Goal: Task Accomplishment & Management: Complete application form

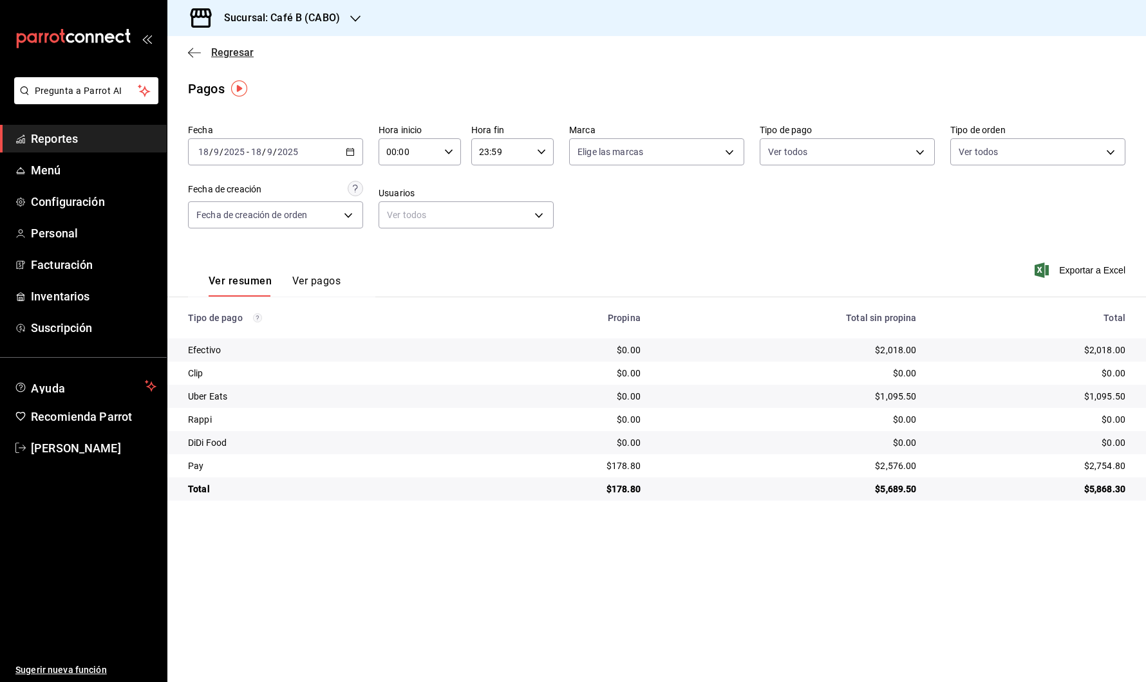
click at [198, 55] on icon "button" at bounding box center [194, 53] width 13 height 12
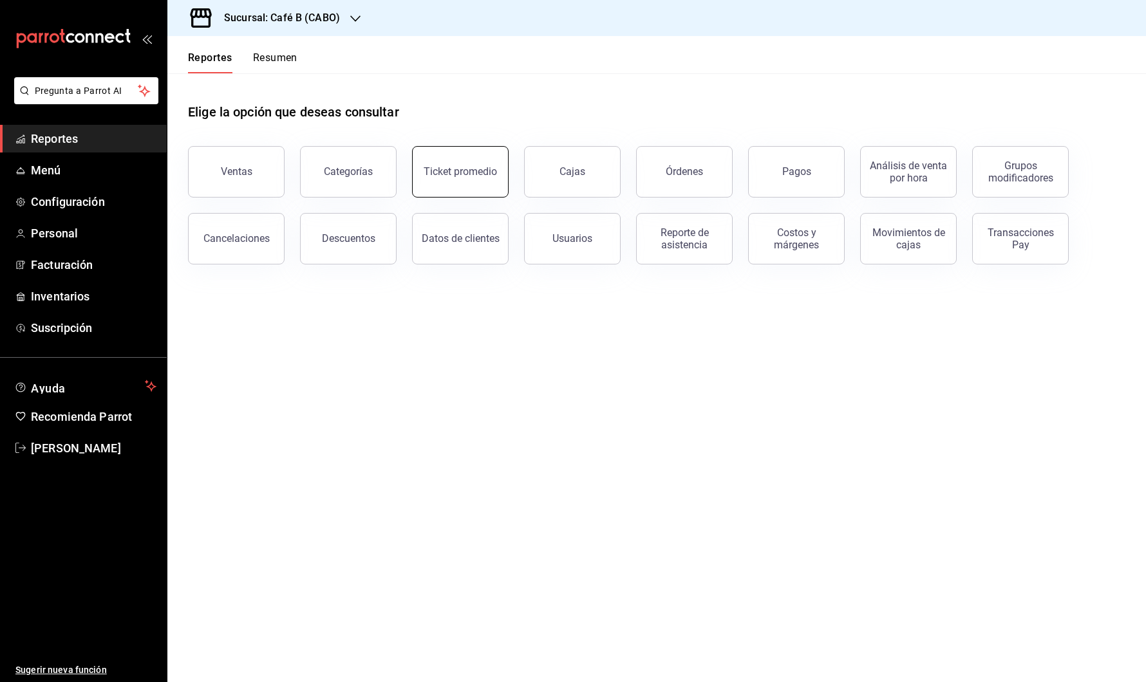
click at [469, 189] on button "Ticket promedio" at bounding box center [460, 172] width 97 height 52
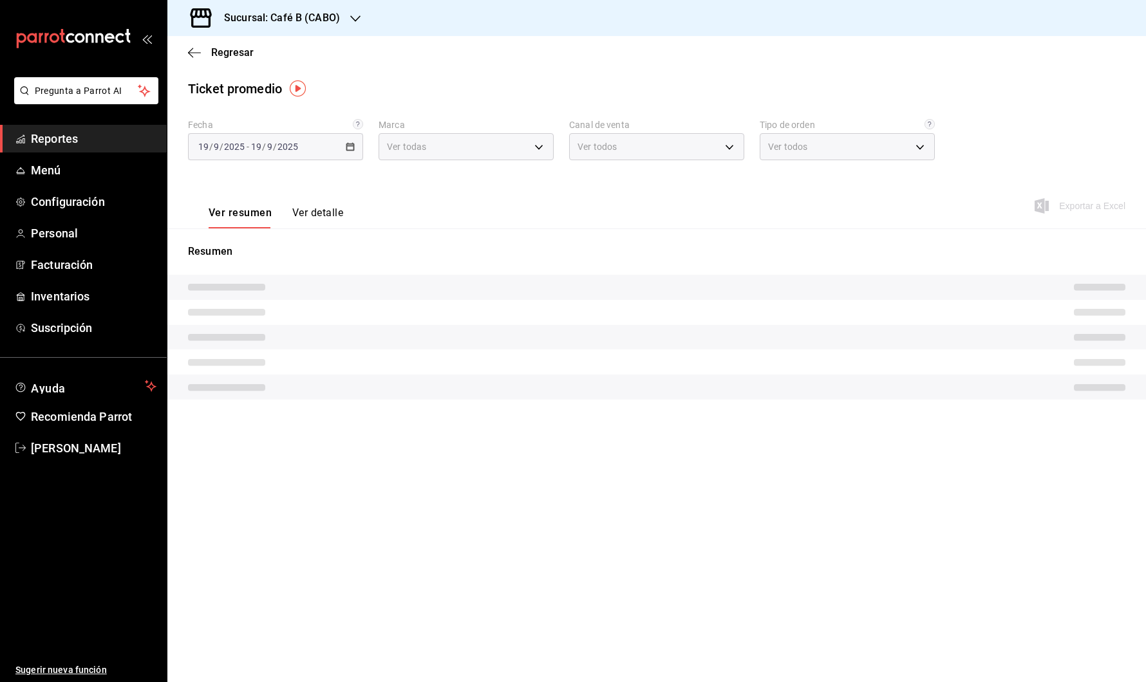
type input "0f2c8ccd-135c-4810-ad16-73e1e4ceff4e"
type input "PARROT,UBER_EATS,RAPPI,DIDI_FOOD,ONLINE"
type input "03c7c37f-169f-4466-a80d-cb73e34b8b6c,8c132709-1ac9-41b8-8dce-444ea8ebe613,EXTER…"
click at [209, 59] on div "Regresar" at bounding box center [656, 52] width 979 height 33
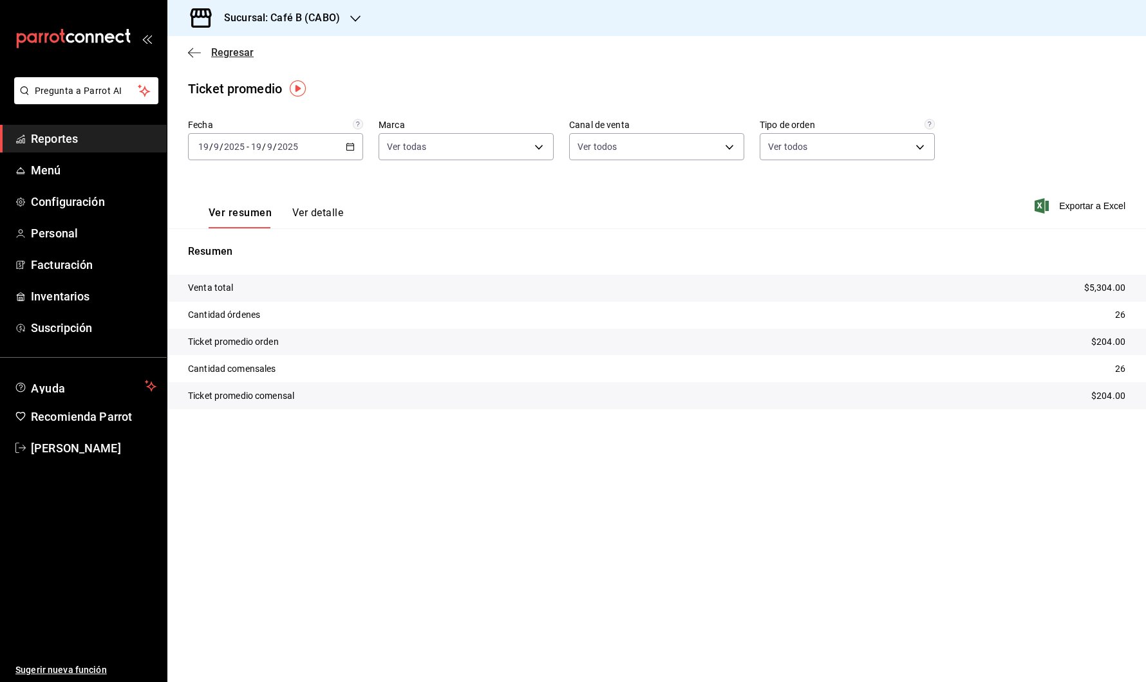
click at [213, 53] on span "Regresar" at bounding box center [232, 52] width 42 height 12
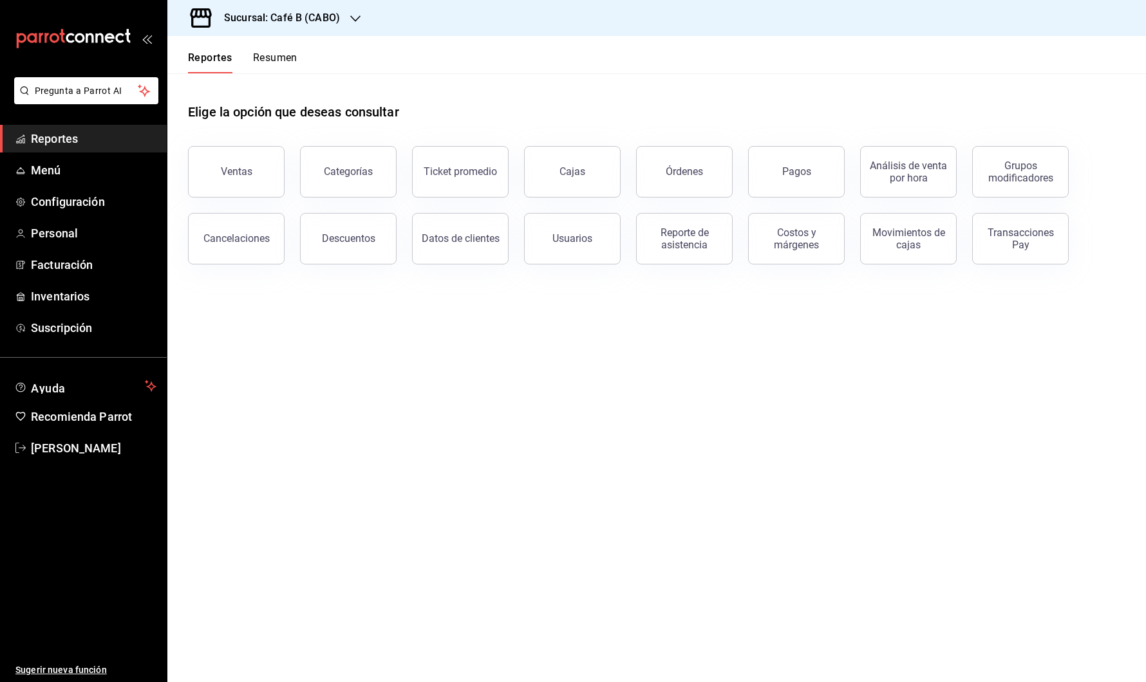
click at [41, 133] on span "Reportes" at bounding box center [94, 138] width 126 height 17
click at [281, 67] on button "Resumen" at bounding box center [275, 63] width 44 height 22
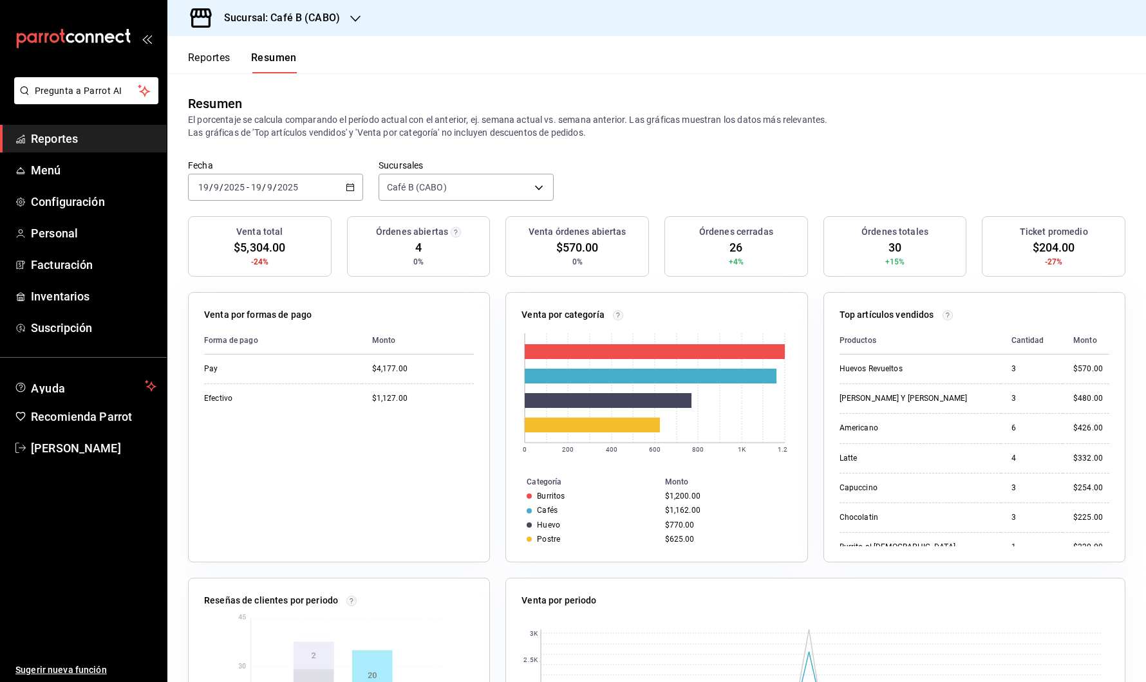
click at [223, 57] on button "Reportes" at bounding box center [209, 63] width 42 height 22
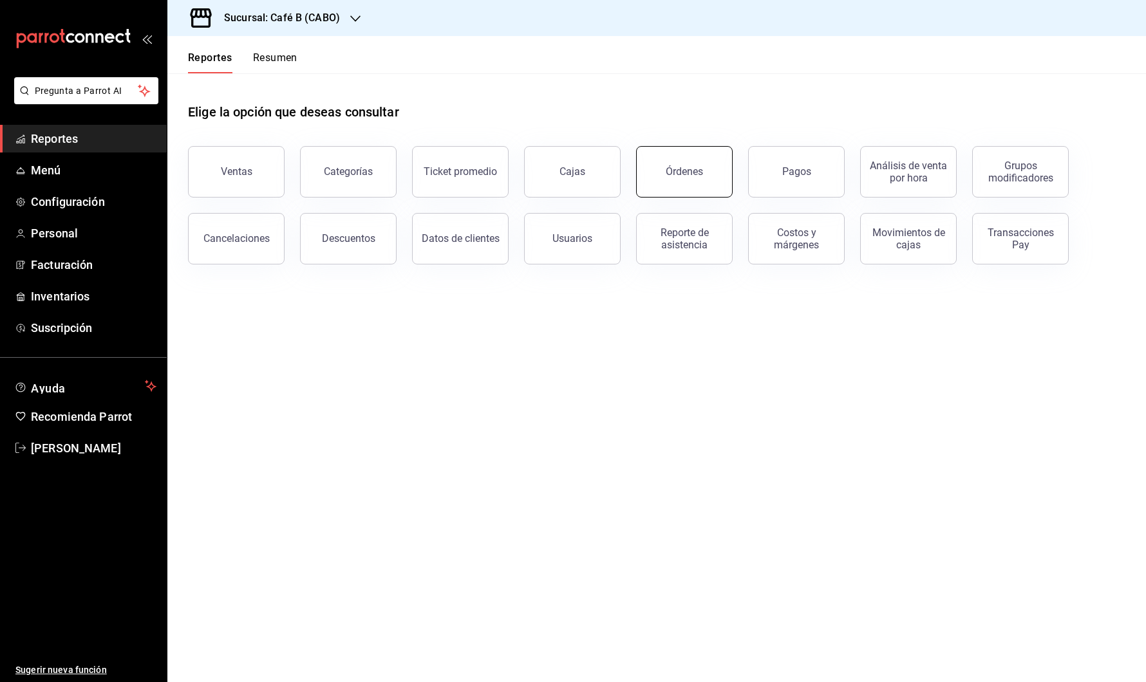
click at [682, 166] on div "Órdenes" at bounding box center [684, 171] width 37 height 12
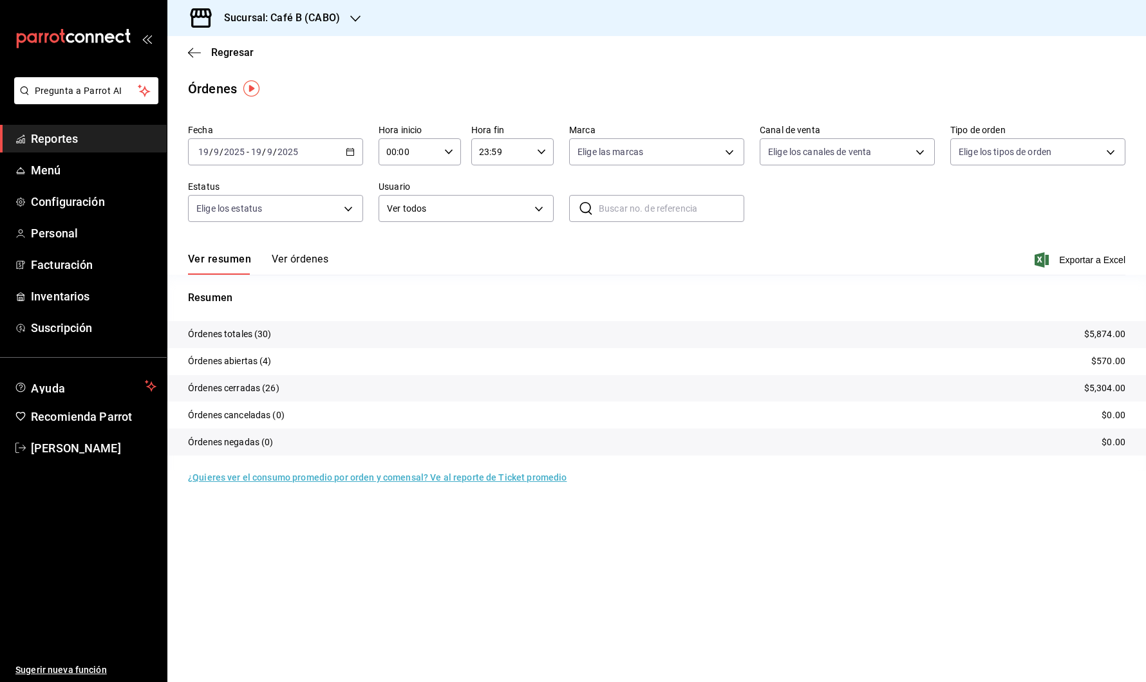
click at [353, 155] on icon "button" at bounding box center [350, 151] width 9 height 9
click at [260, 340] on span "Rango de fechas" at bounding box center [249, 336] width 100 height 14
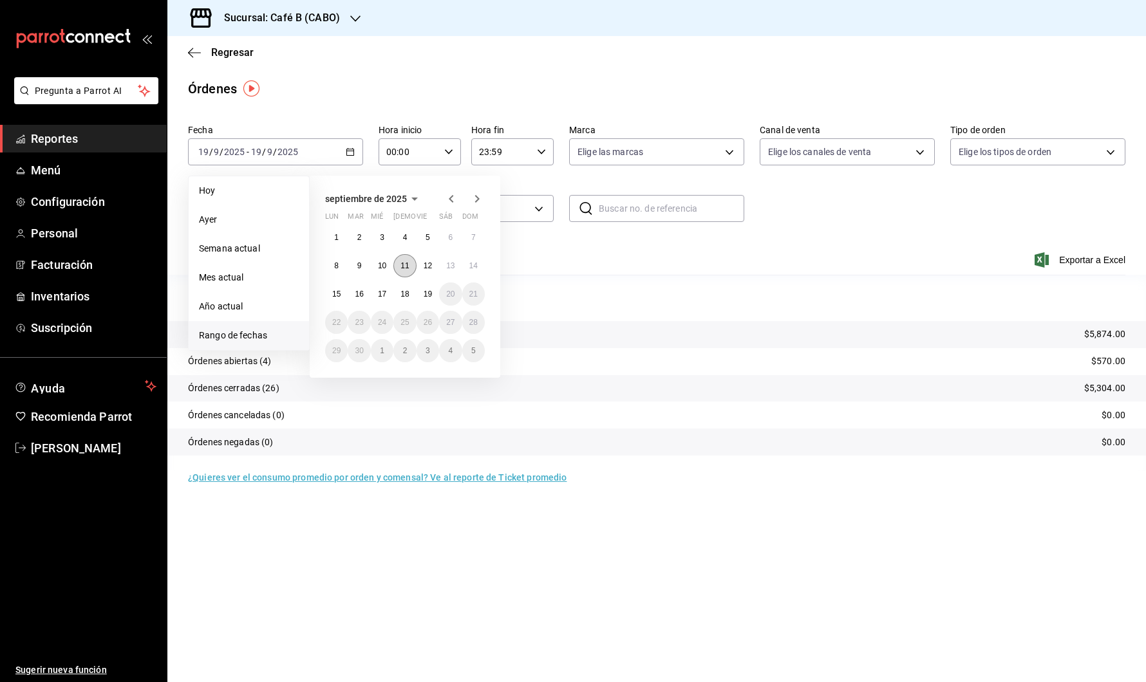
click at [404, 268] on abbr "11" at bounding box center [404, 265] width 8 height 9
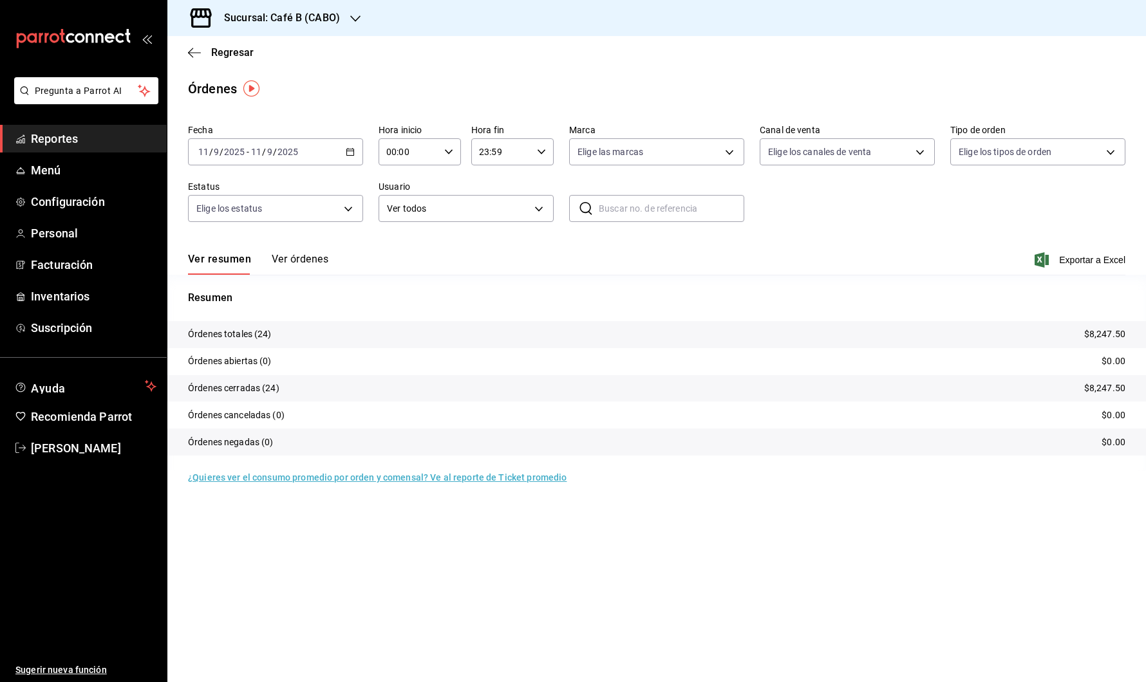
click at [304, 256] on button "Ver órdenes" at bounding box center [300, 264] width 57 height 22
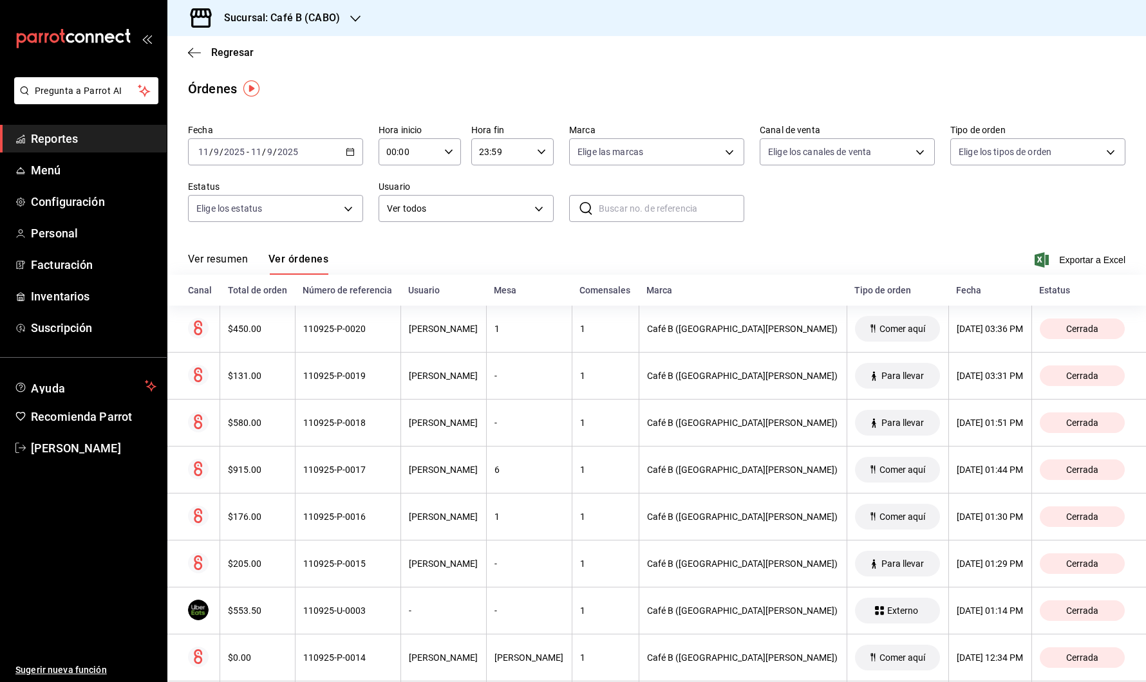
click at [249, 256] on div "Ver resumen Ver órdenes" at bounding box center [258, 264] width 140 height 22
click at [231, 259] on button "Ver resumen" at bounding box center [218, 264] width 60 height 22
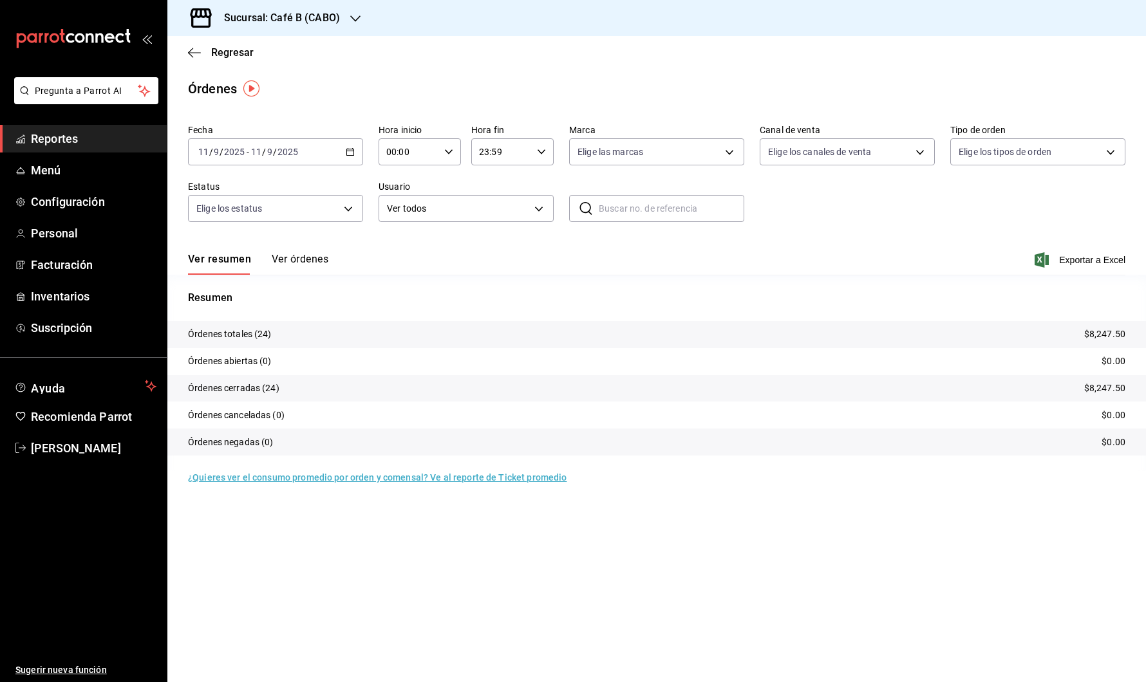
click at [234, 338] on p "Órdenes totales (24)" at bounding box center [230, 335] width 84 height 14
click at [313, 260] on button "Ver órdenes" at bounding box center [300, 264] width 57 height 22
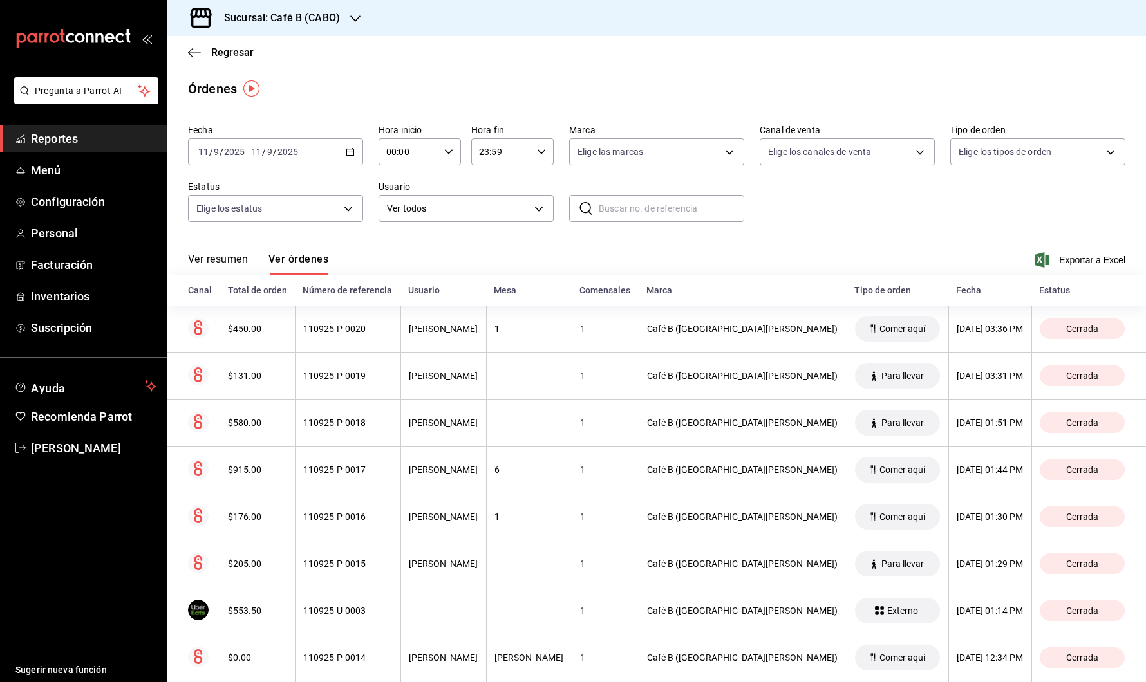
click at [346, 151] on icon "button" at bounding box center [350, 151] width 9 height 9
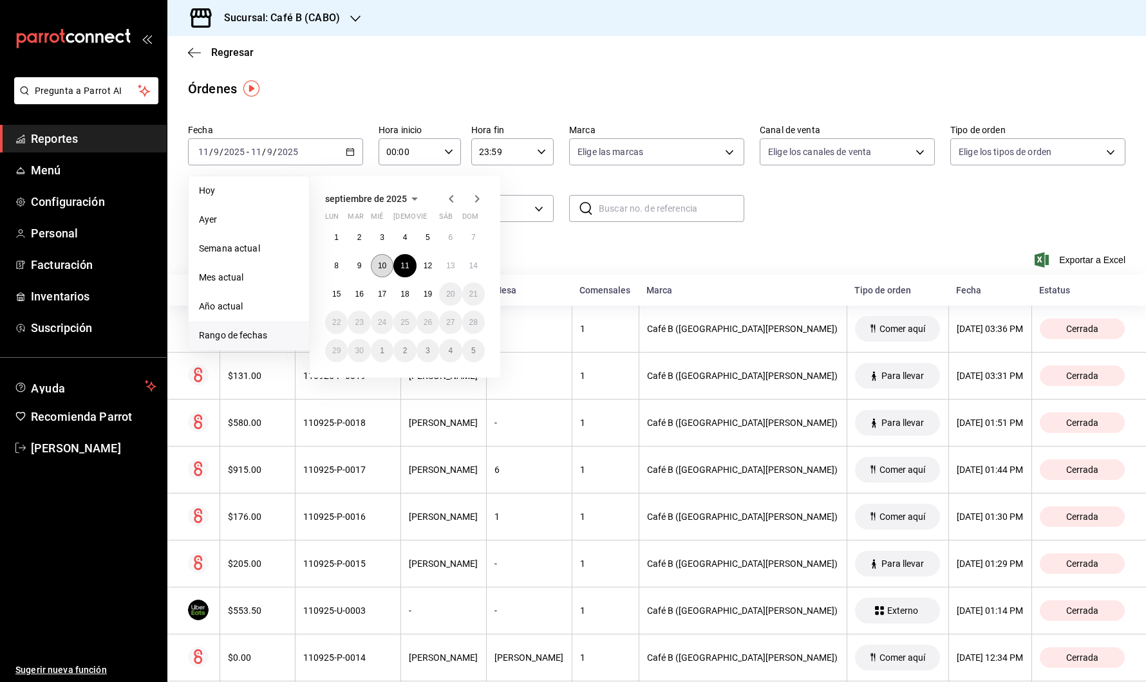
click at [379, 269] on abbr "10" at bounding box center [382, 265] width 8 height 9
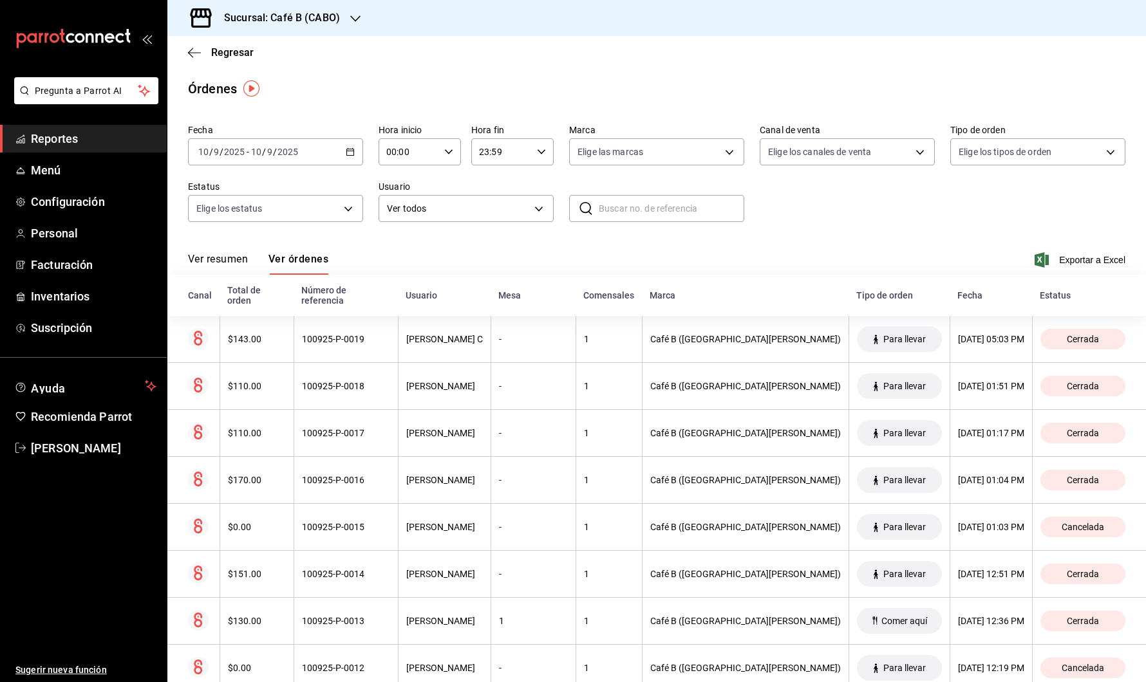
click at [339, 149] on div "[DATE] [DATE] - [DATE] [DATE]" at bounding box center [275, 151] width 175 height 27
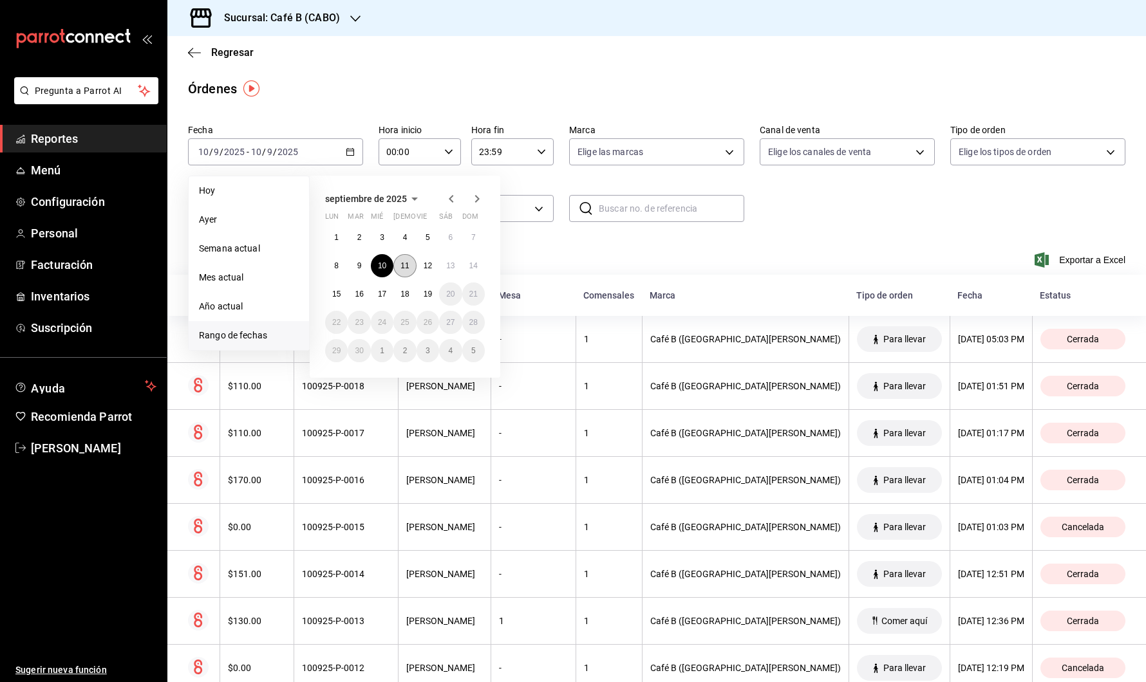
click at [407, 268] on abbr "11" at bounding box center [404, 265] width 8 height 9
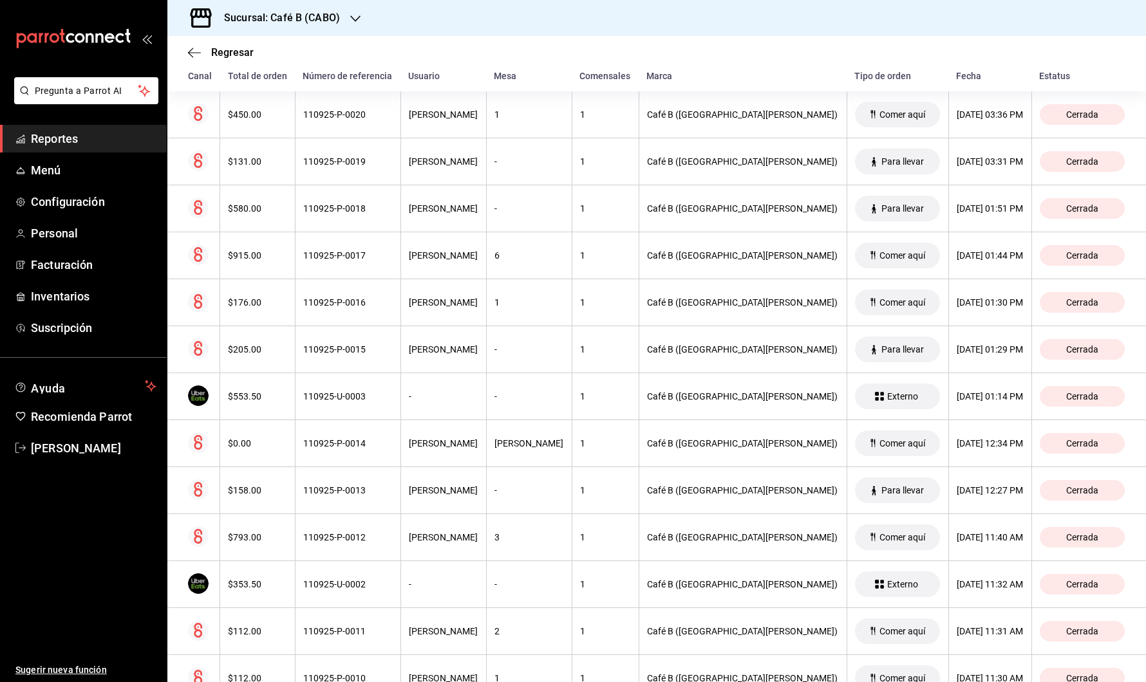
scroll to position [203, 0]
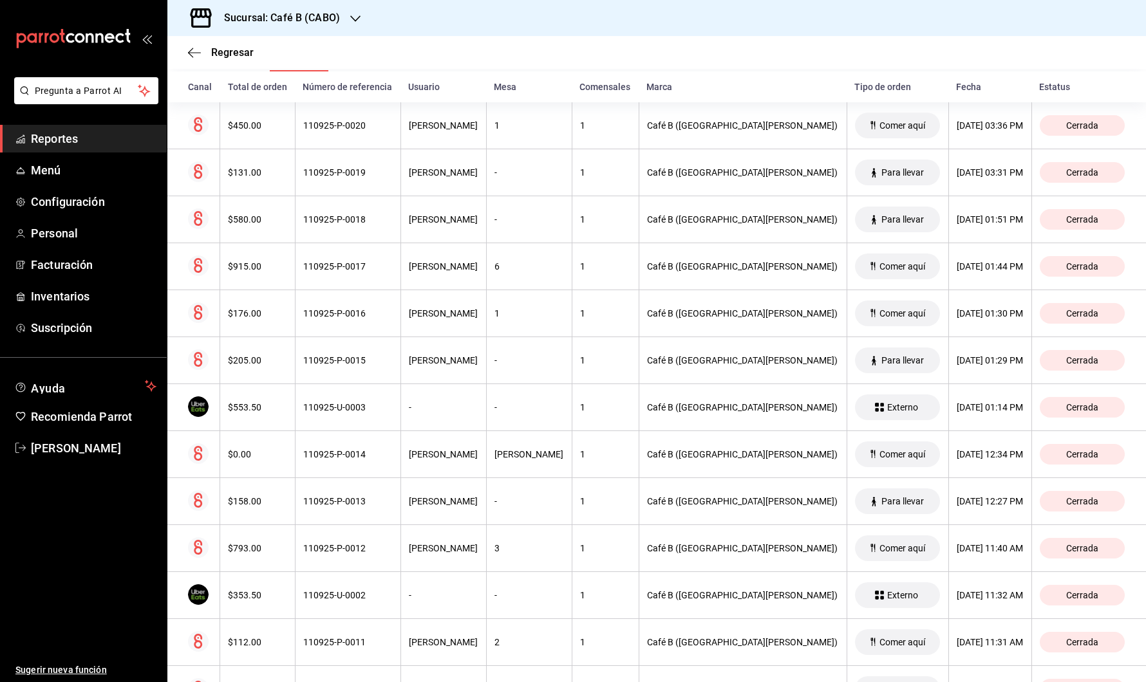
click at [711, 56] on div "Regresar" at bounding box center [656, 52] width 979 height 33
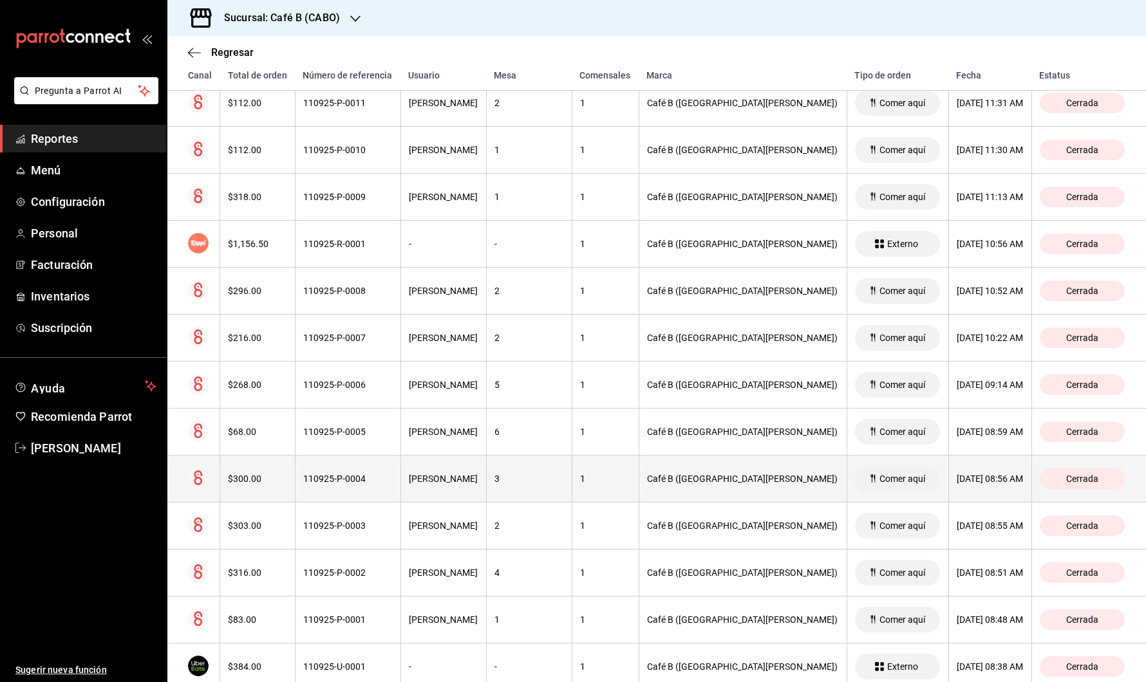
scroll to position [789, 0]
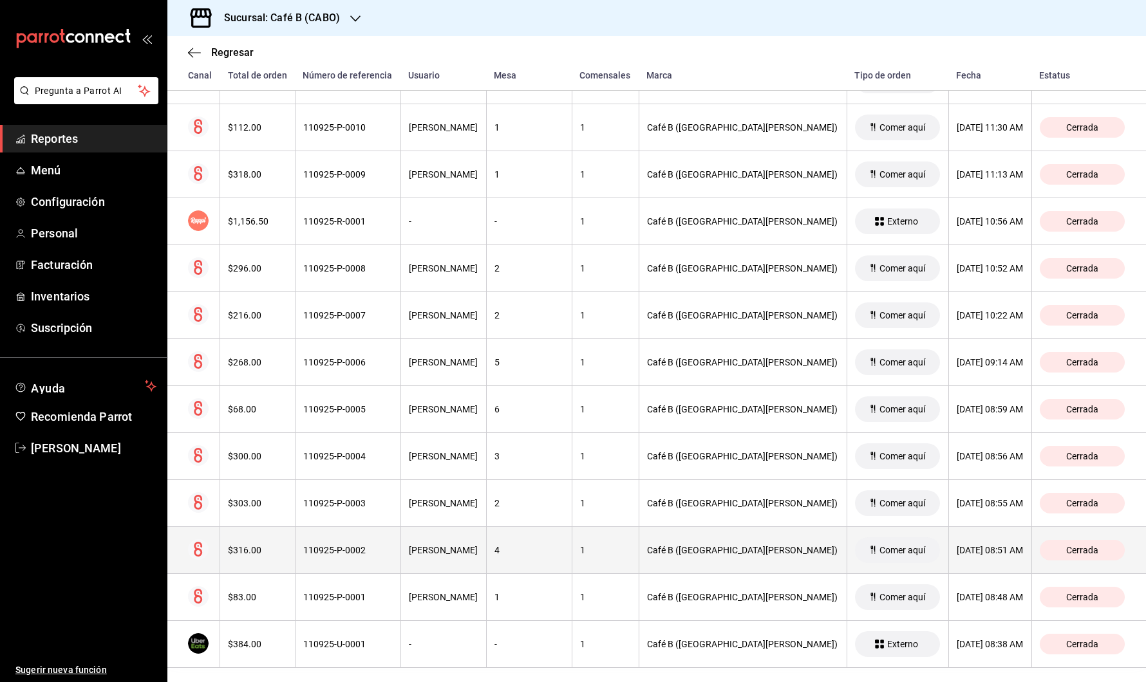
click at [470, 545] on div "[PERSON_NAME]" at bounding box center [444, 550] width 70 height 10
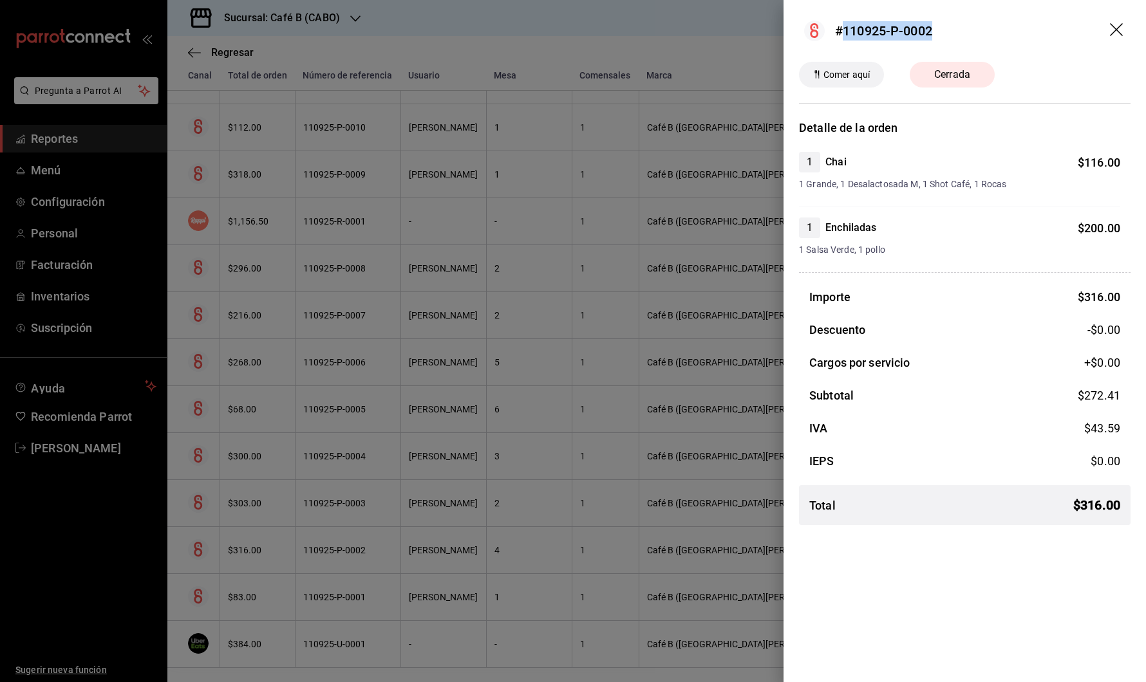
drag, startPoint x: 937, startPoint y: 32, endPoint x: 841, endPoint y: 32, distance: 95.3
click at [841, 32] on header "#110925-P-0002" at bounding box center [965, 31] width 362 height 62
copy div "110925-P-0002"
click at [1114, 25] on icon "drag" at bounding box center [1117, 30] width 15 height 15
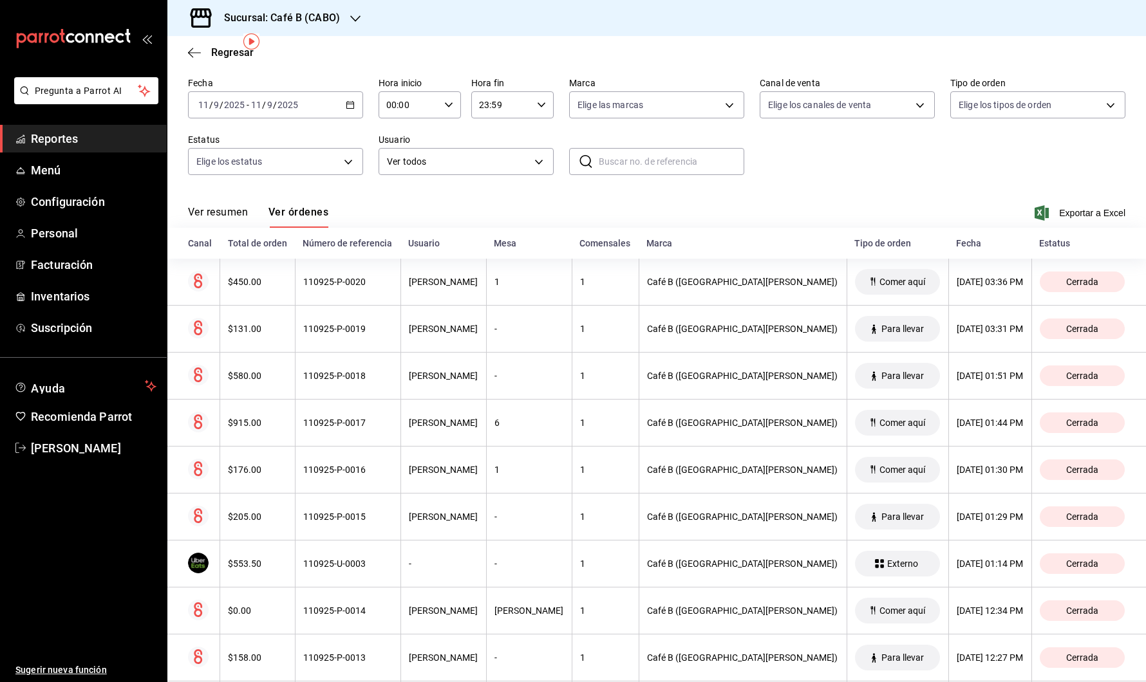
scroll to position [0, 0]
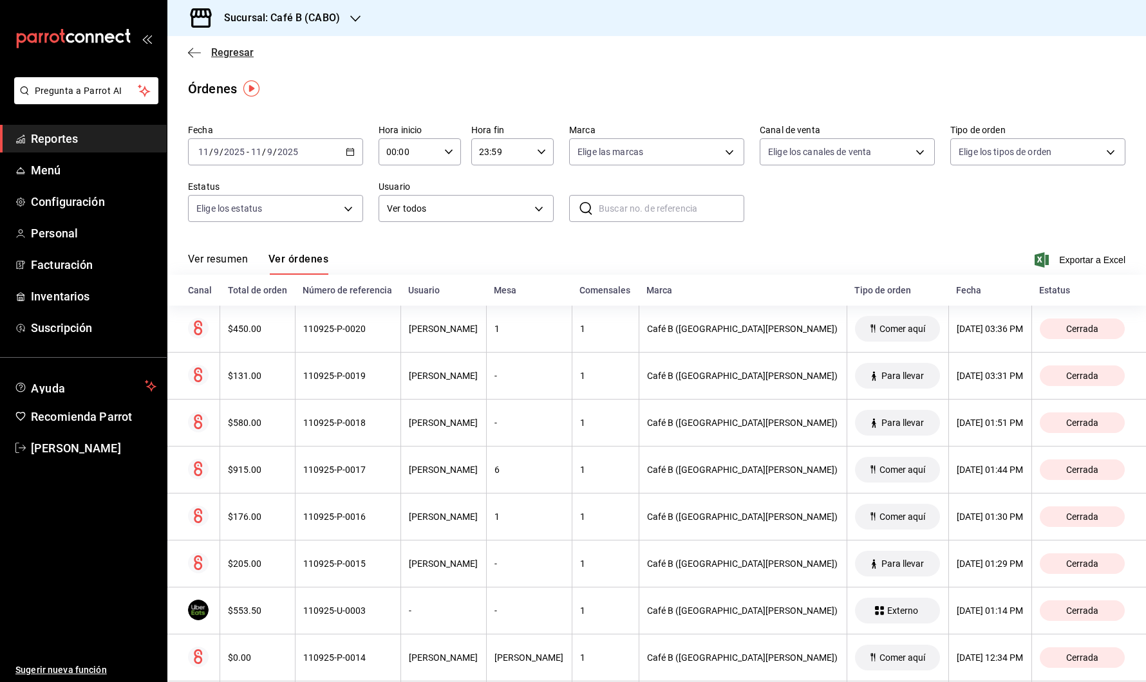
click at [237, 56] on span "Regresar" at bounding box center [232, 52] width 42 height 12
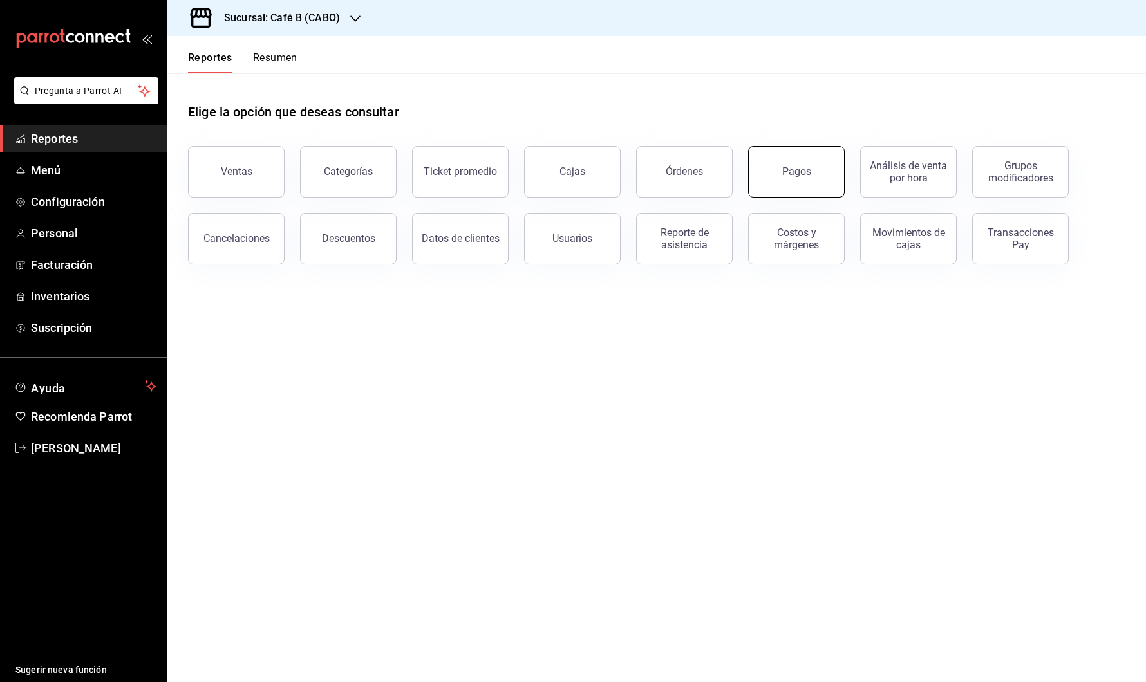
click at [800, 176] on div "Pagos" at bounding box center [796, 171] width 29 height 12
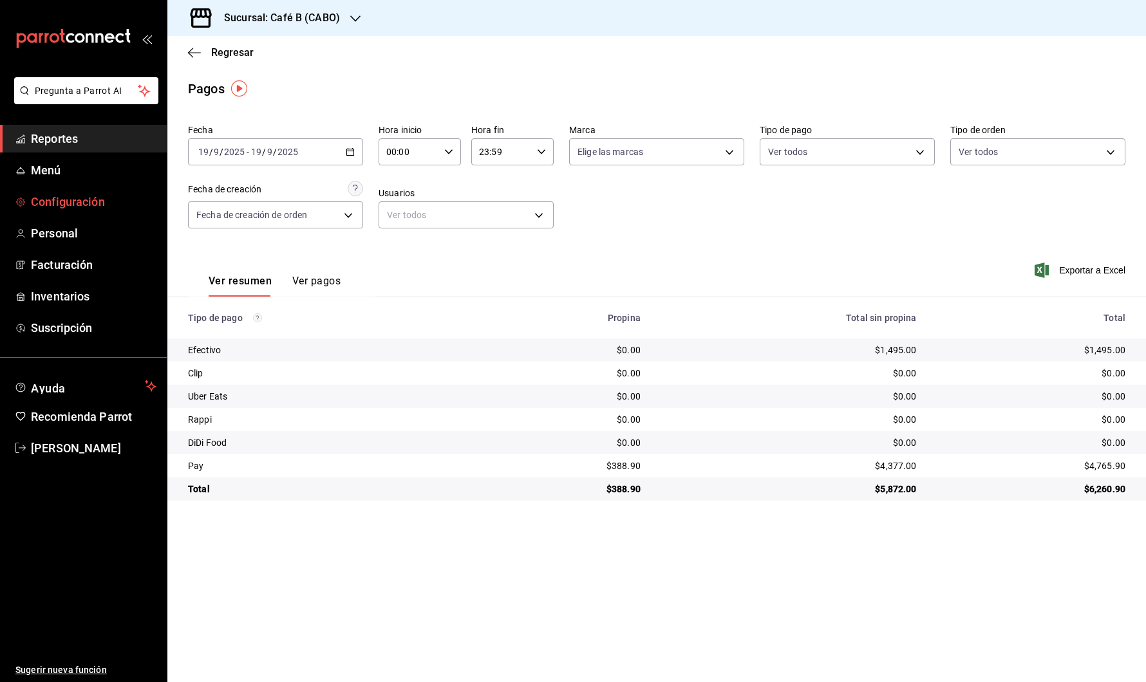
click at [105, 202] on span "Configuración" at bounding box center [94, 201] width 126 height 17
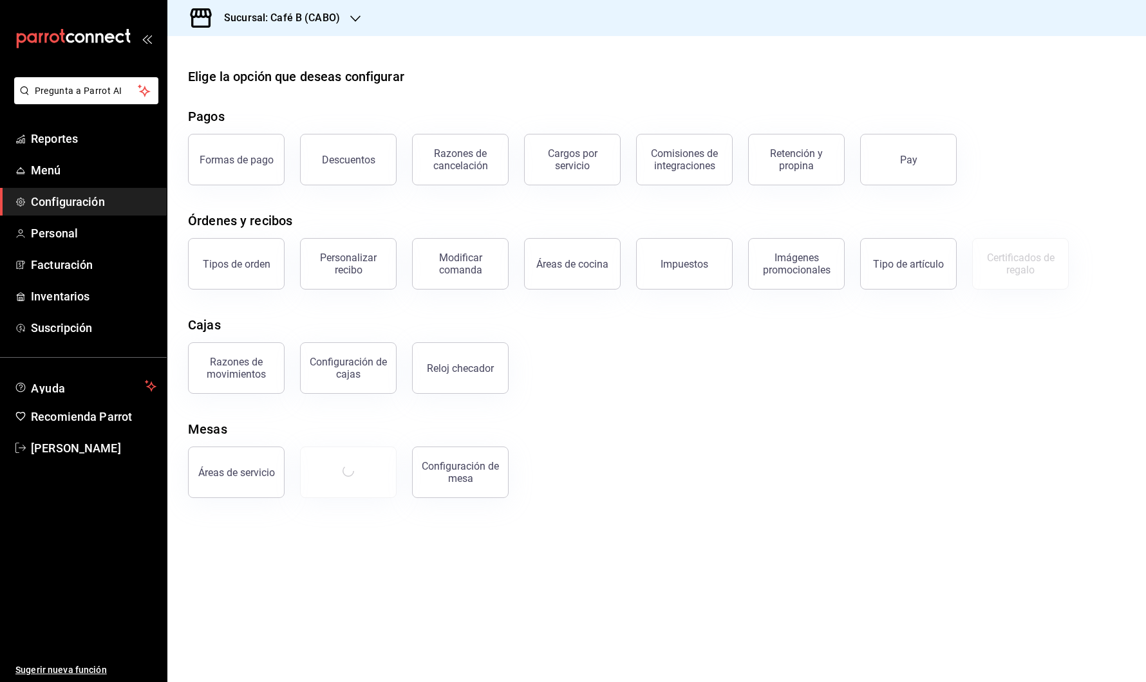
click at [678, 353] on div "Razones de movimientos Configuración [PERSON_NAME] Reloj checador" at bounding box center [649, 360] width 953 height 67
click at [86, 269] on span "Facturación" at bounding box center [94, 264] width 126 height 17
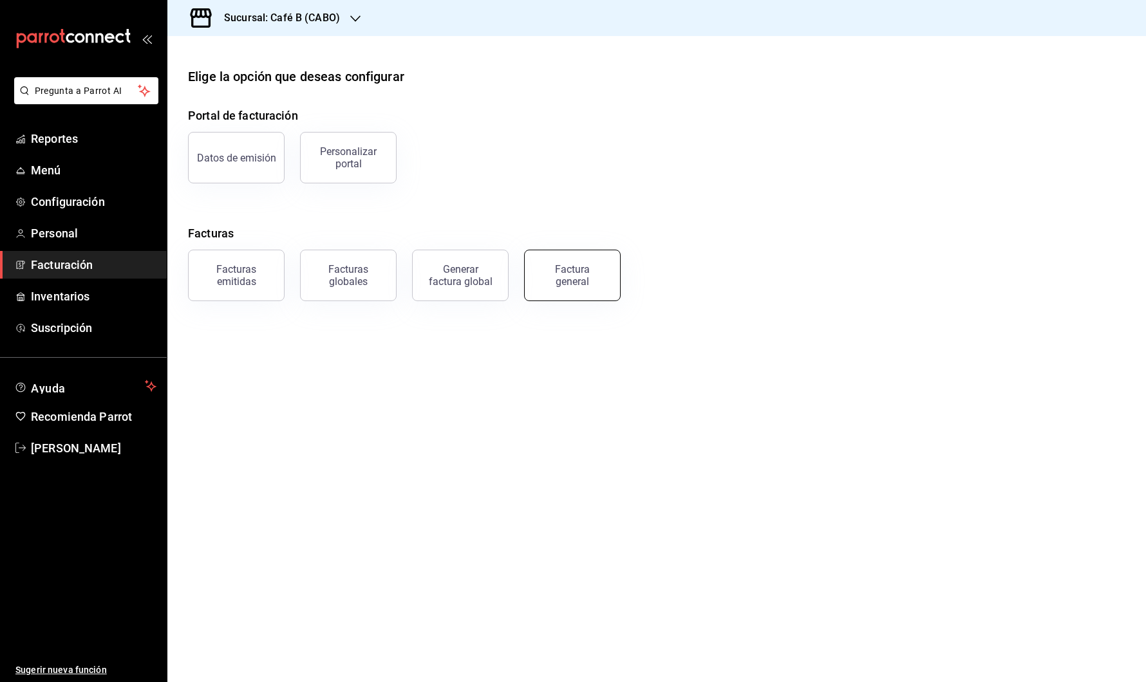
click at [589, 277] on div "Factura general" at bounding box center [572, 275] width 64 height 24
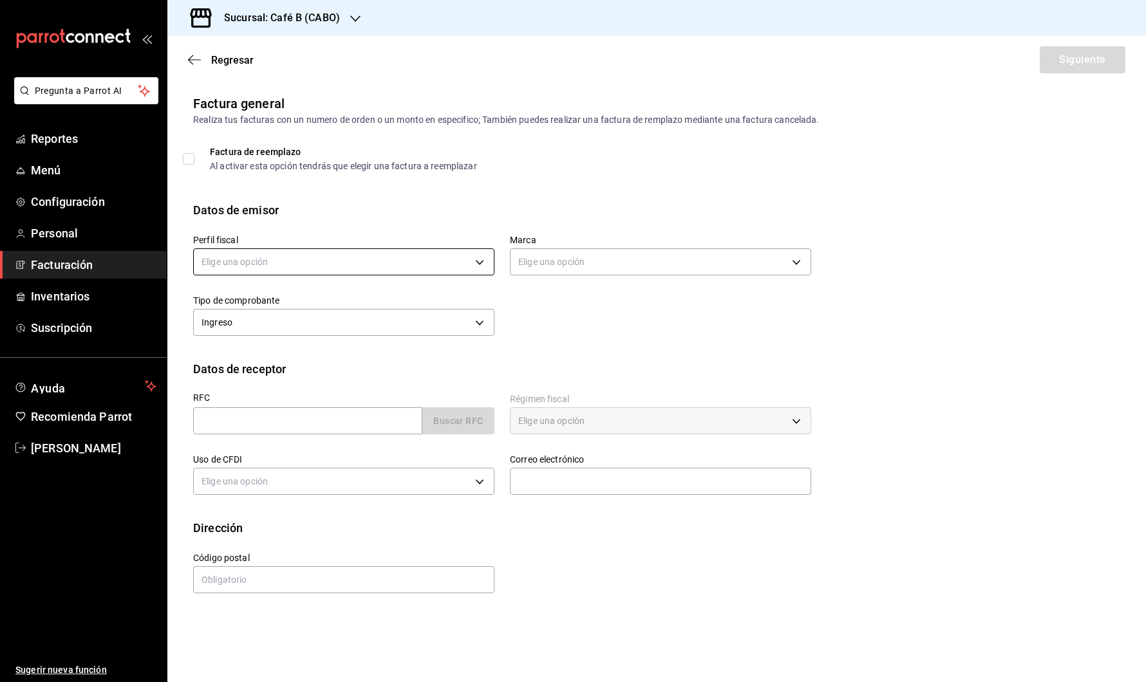
click at [461, 269] on body "Pregunta a Parrot AI Reportes Menú Configuración Personal Facturación Inventari…" at bounding box center [573, 341] width 1146 height 682
click at [447, 323] on li "B THE ACTION" at bounding box center [344, 327] width 300 height 24
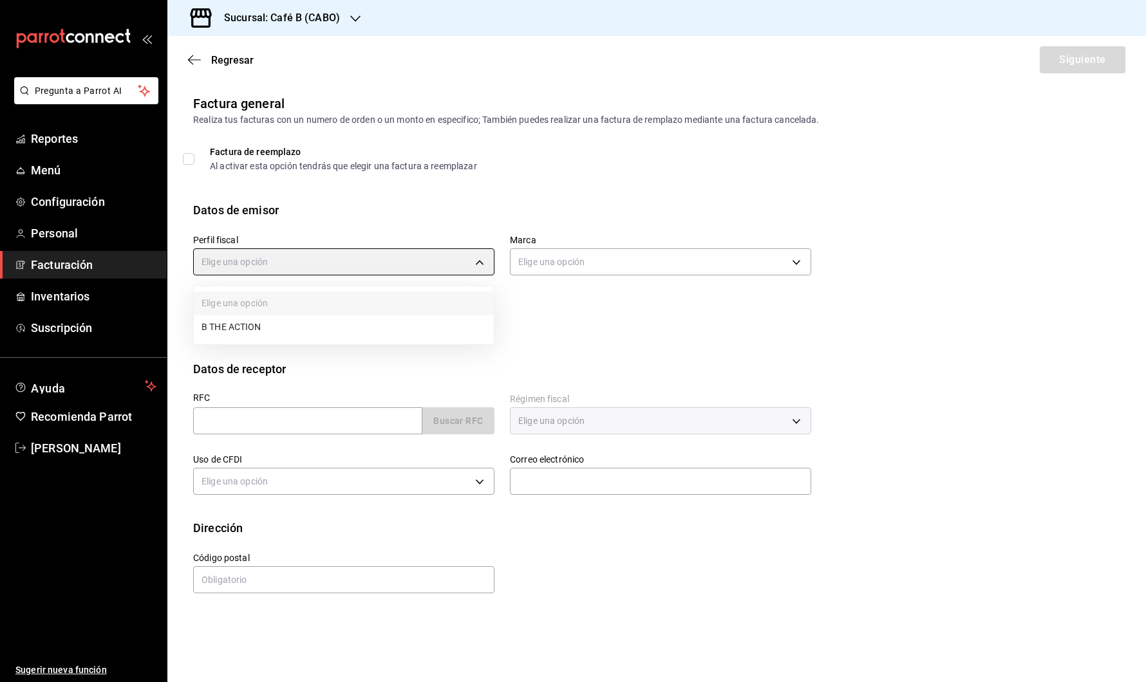
type input "1301dac3-9fad-467a-b940-8e6697a693a7"
type input "0f2c8ccd-135c-4810-ad16-73e1e4ceff4e"
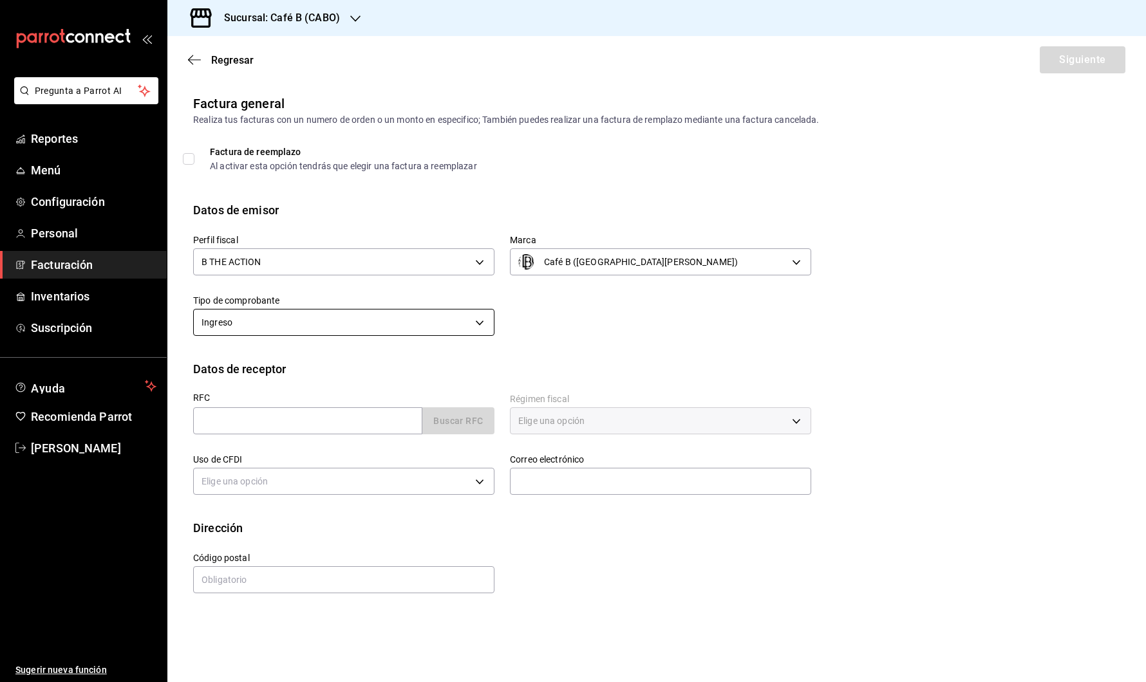
click at [460, 326] on body "Pregunta a Parrot AI Reportes Menú Configuración Personal Facturación Inventari…" at bounding box center [573, 341] width 1146 height 682
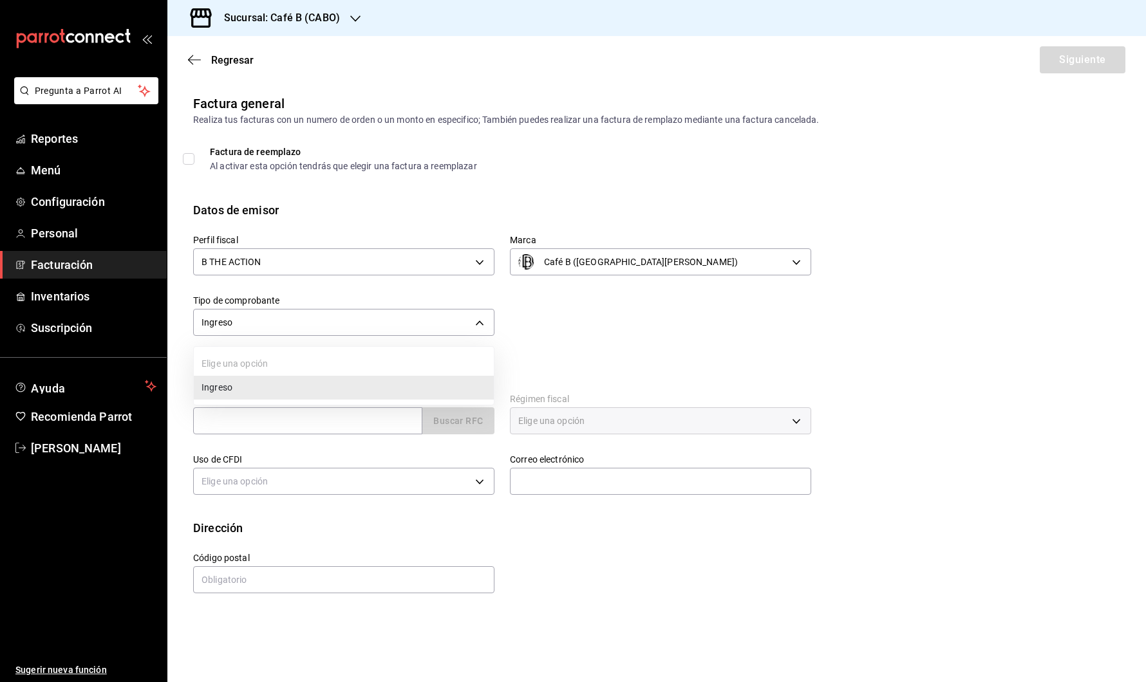
click at [433, 394] on li "Ingreso" at bounding box center [344, 388] width 300 height 24
click at [377, 422] on input "text" at bounding box center [307, 421] width 229 height 27
paste input "VIN210318621"
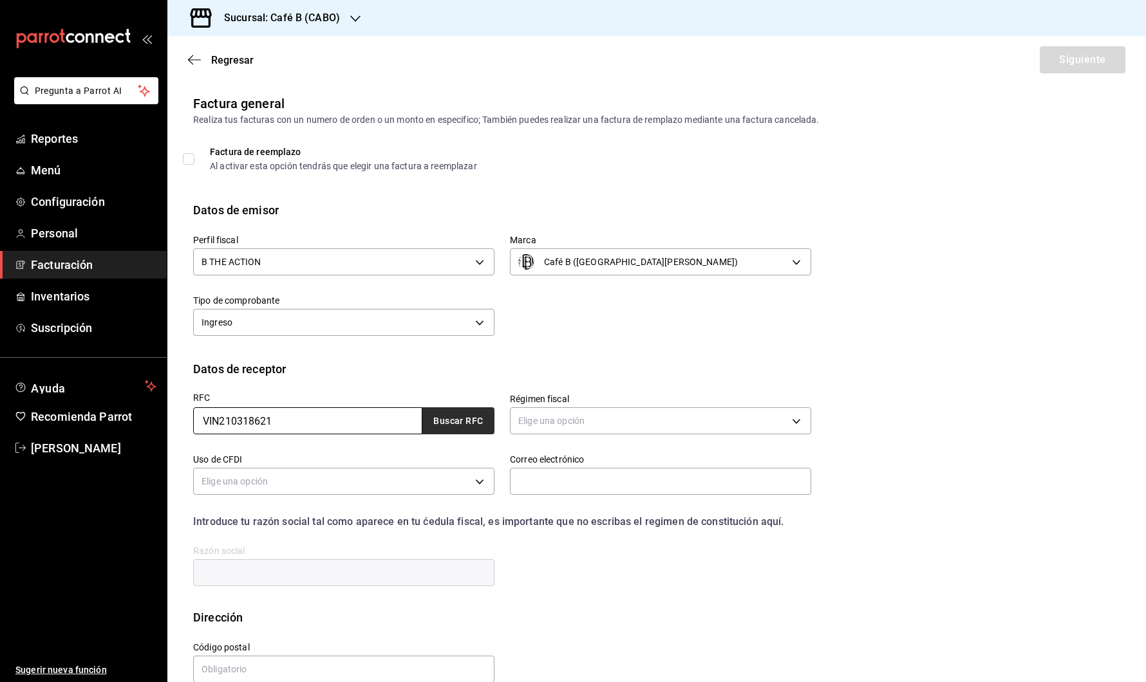
type input "VIN210318621"
click at [447, 415] on button "Buscar RFC" at bounding box center [458, 421] width 72 height 27
click at [545, 413] on body "Pregunta a Parrot AI Reportes Menú Configuración Personal Facturación Inventari…" at bounding box center [573, 341] width 1146 height 682
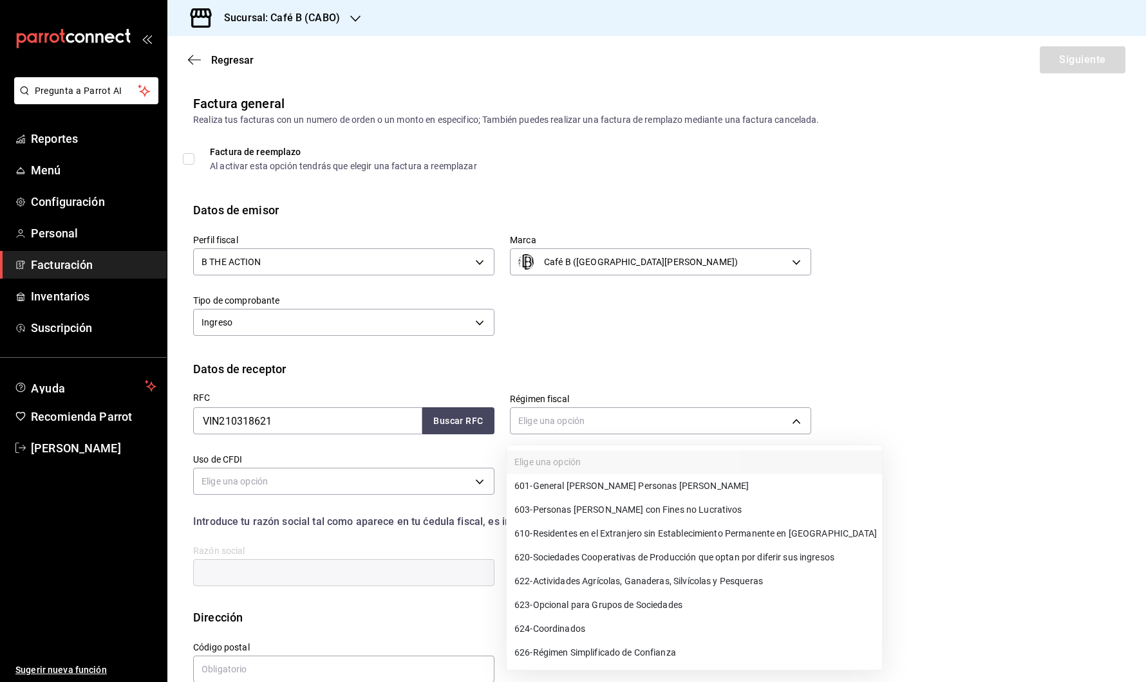
click at [659, 484] on span "601 - General [PERSON_NAME] Personas [PERSON_NAME]" at bounding box center [631, 487] width 234 height 14
type input "601"
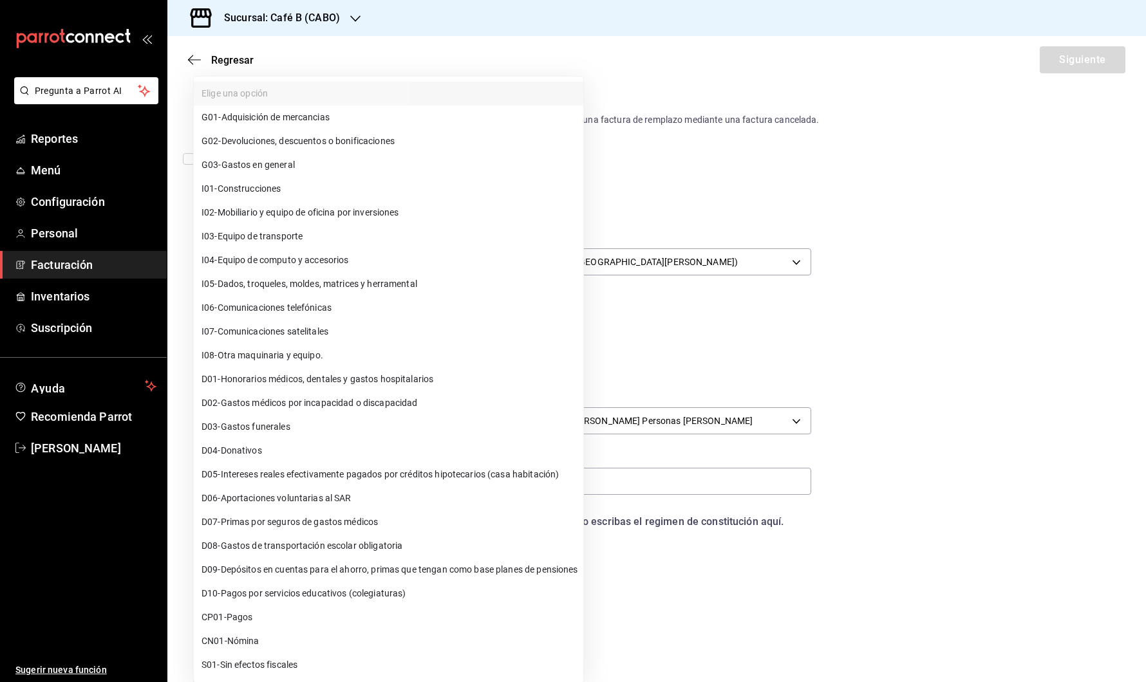
click at [427, 487] on body "Pregunta a Parrot AI Reportes Menú Configuración Personal Facturación Inventari…" at bounding box center [573, 341] width 1146 height 682
click at [356, 169] on li "G03 - Gastos en general" at bounding box center [389, 165] width 390 height 24
type input "G03"
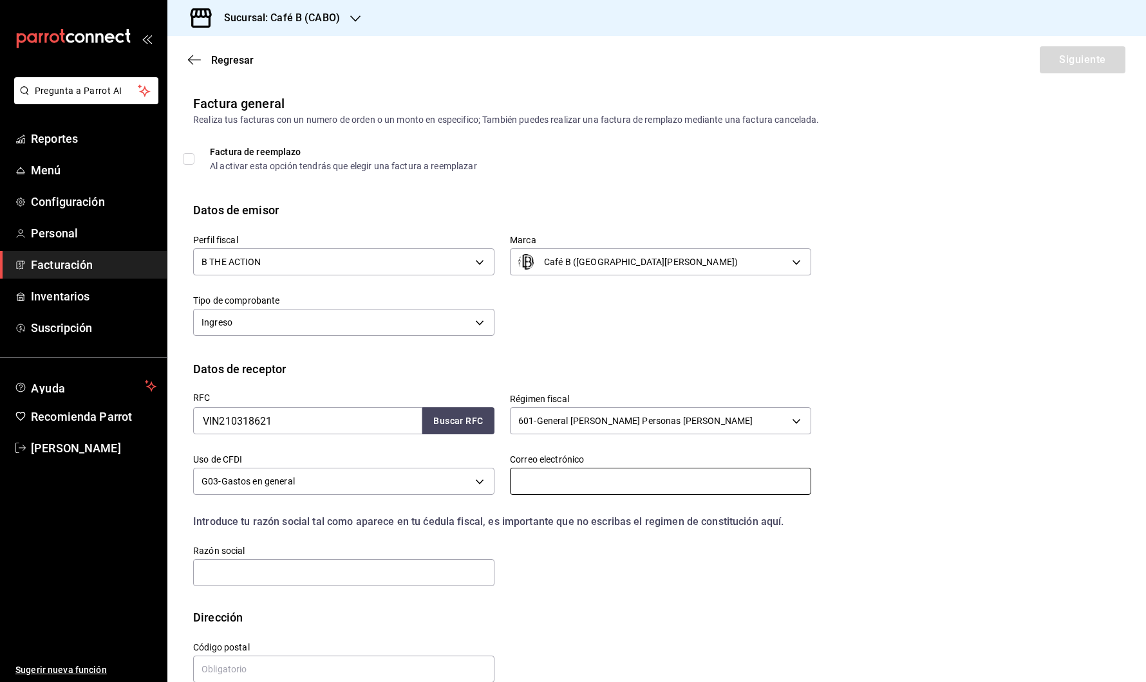
click at [634, 483] on input "text" at bounding box center [660, 481] width 301 height 27
click at [531, 484] on input "text" at bounding box center [660, 481] width 301 height 27
type input "[PERSON_NAME][EMAIL_ADDRESS][DOMAIN_NAME]"
type input "23474"
click at [908, 453] on div "RFC VIN210318621 Buscar RFC Régimen fiscal 601 - General [PERSON_NAME] Personas…" at bounding box center [656, 493] width 927 height 231
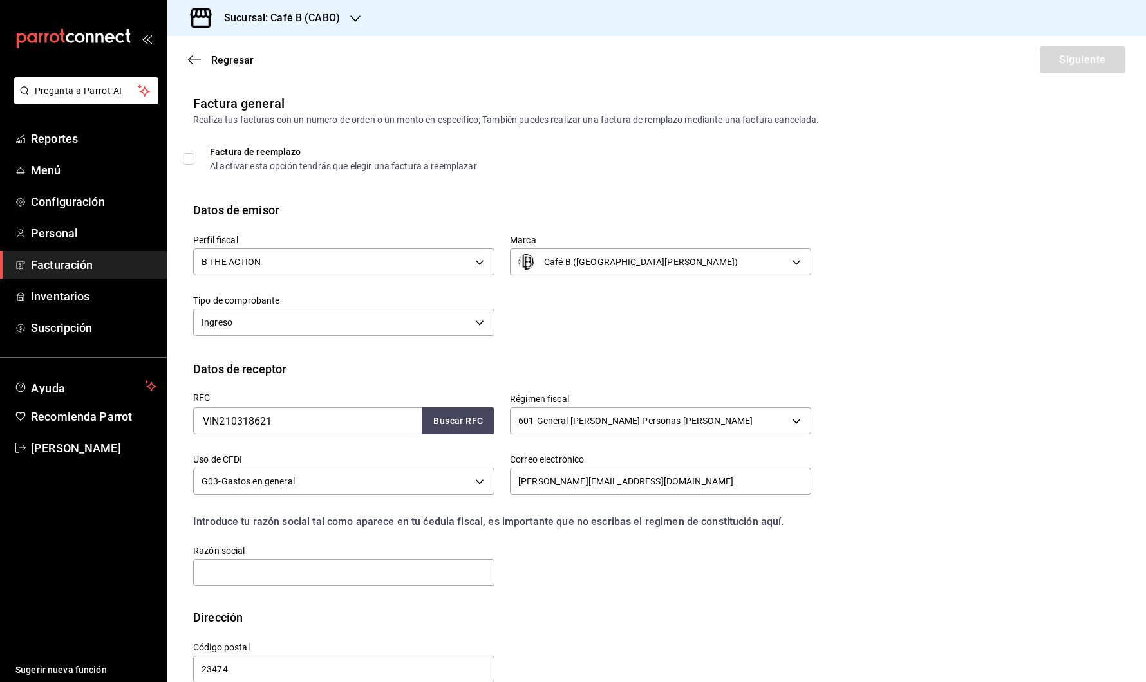
scroll to position [23, 0]
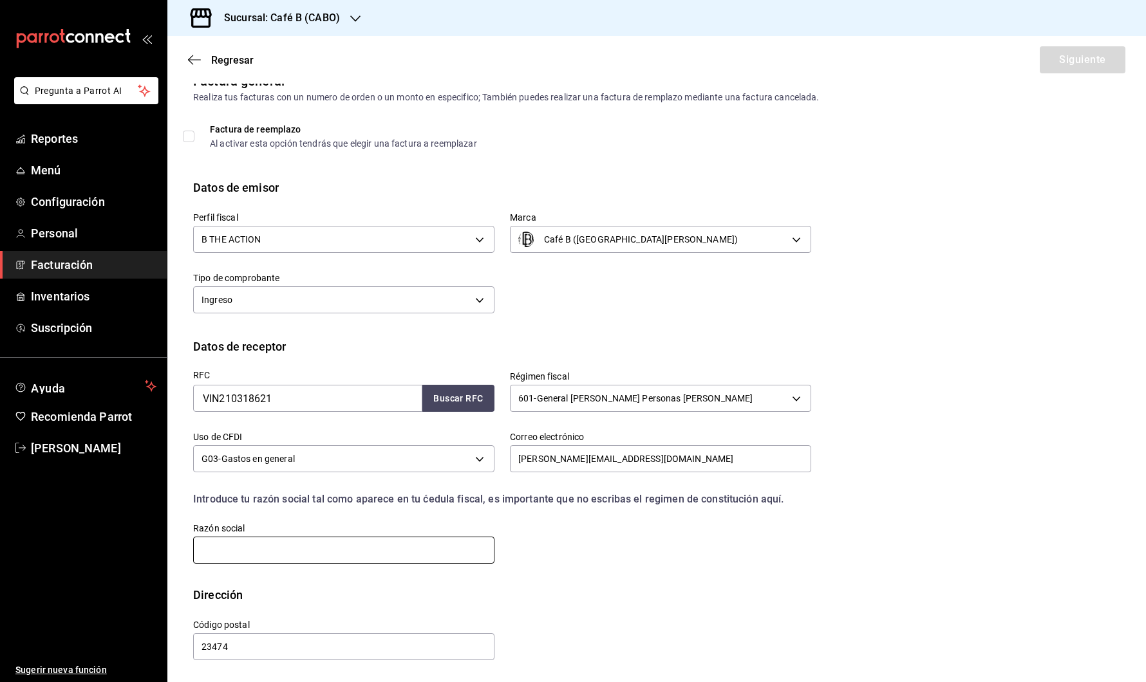
click at [372, 546] on input "text" at bounding box center [343, 550] width 301 height 27
click at [404, 552] on input "text" at bounding box center [343, 550] width 301 height 27
click at [346, 549] on input "text" at bounding box center [343, 550] width 301 height 27
paste input "PICORP RESIDENCIAL"
type input "PICORP RESIDENCIAL"
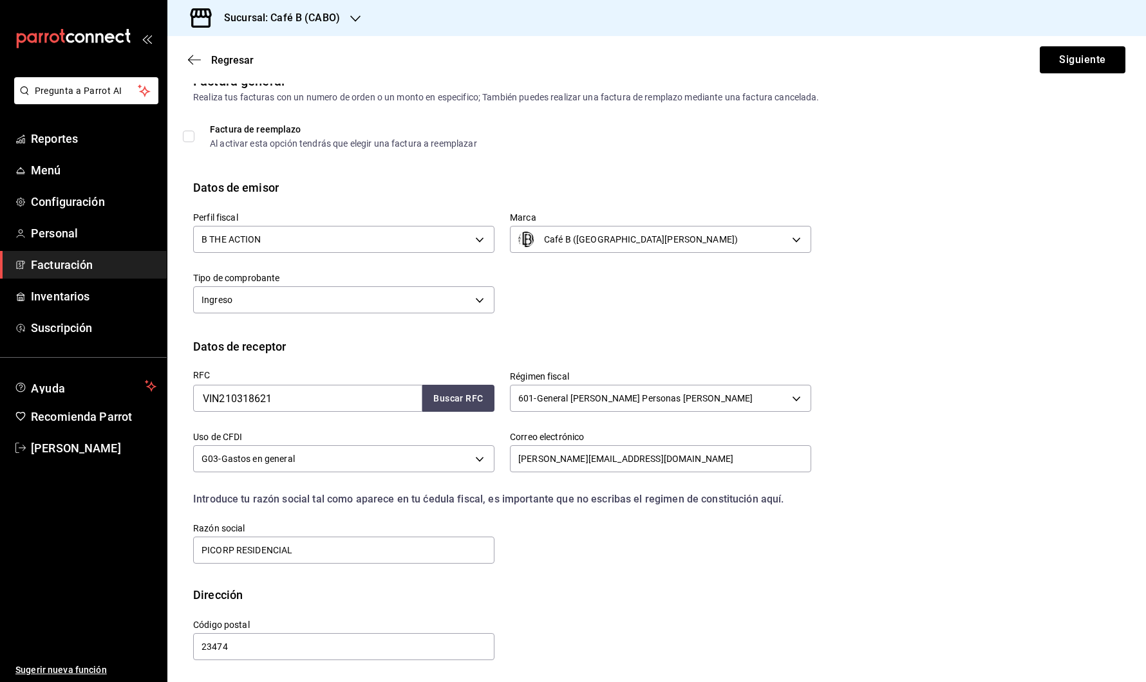
click at [539, 529] on div "RFC VIN210318621 Buscar RFC Régimen fiscal 601 - General [PERSON_NAME] Personas…" at bounding box center [495, 460] width 634 height 211
click at [1067, 59] on button "Siguiente" at bounding box center [1083, 59] width 86 height 27
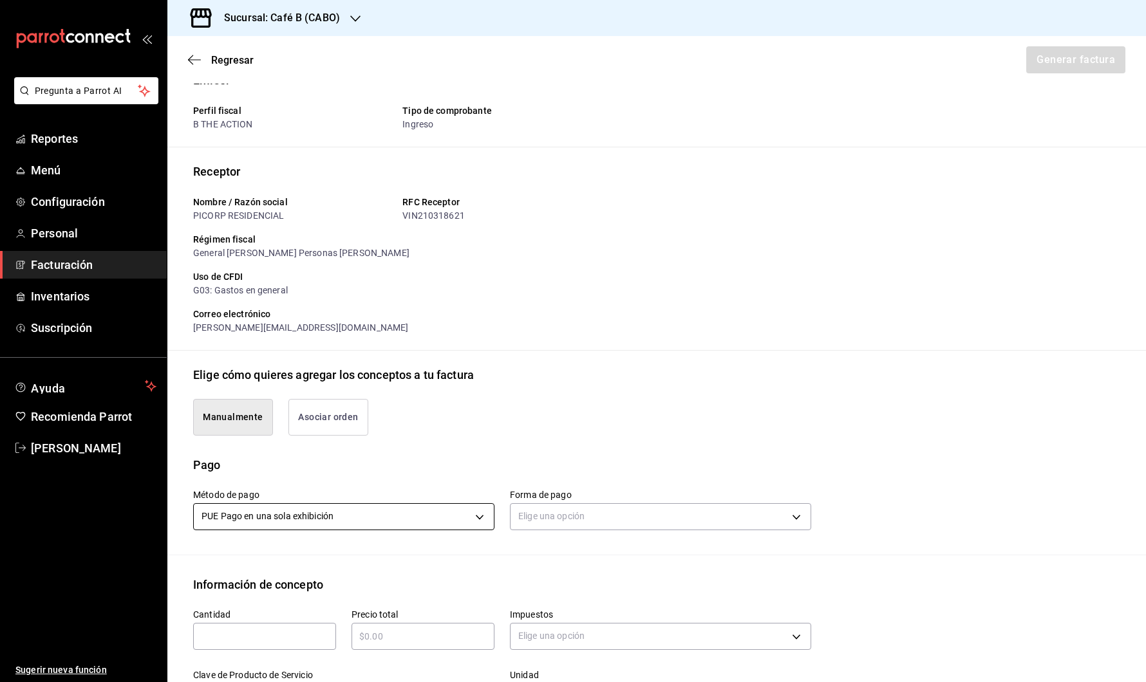
click at [444, 516] on body "Pregunta a Parrot AI Reportes Menú Configuración Personal Facturación Inventari…" at bounding box center [573, 341] width 1146 height 682
click at [408, 573] on li "PUE Pago en una sola exhibición" at bounding box center [342, 576] width 296 height 21
click at [556, 516] on body "Pregunta a Parrot AI Reportes Menú Configuración Personal Facturación Inventari…" at bounding box center [573, 341] width 1146 height 682
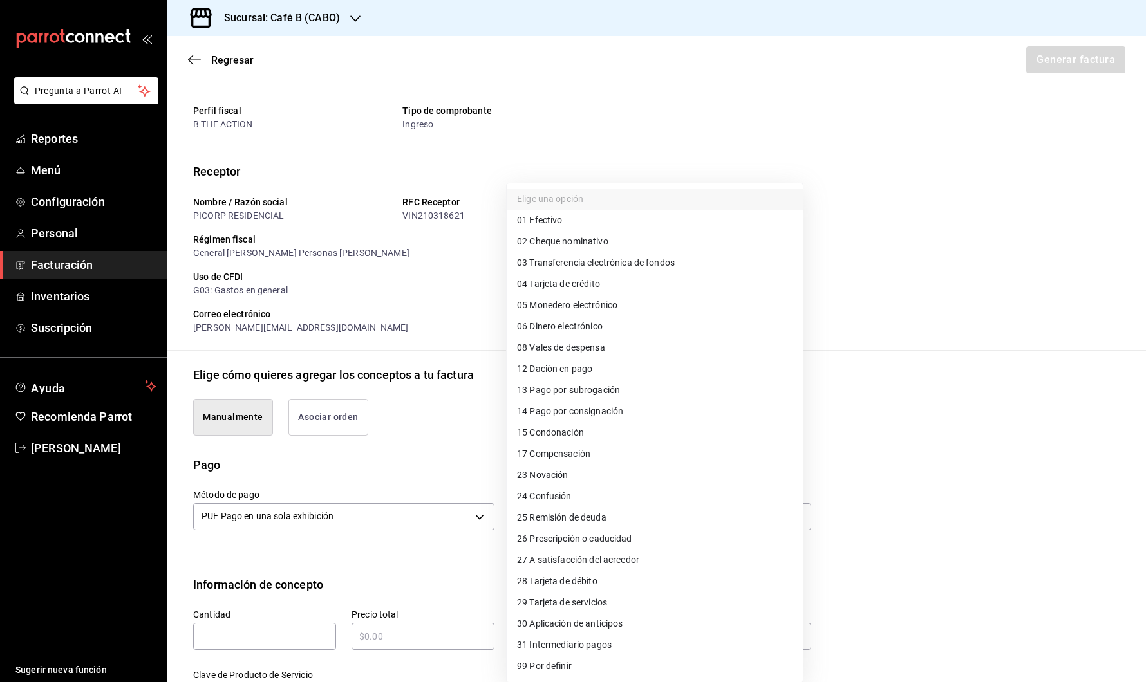
click at [547, 663] on span "99 Por definir" at bounding box center [544, 667] width 55 height 14
type input "99"
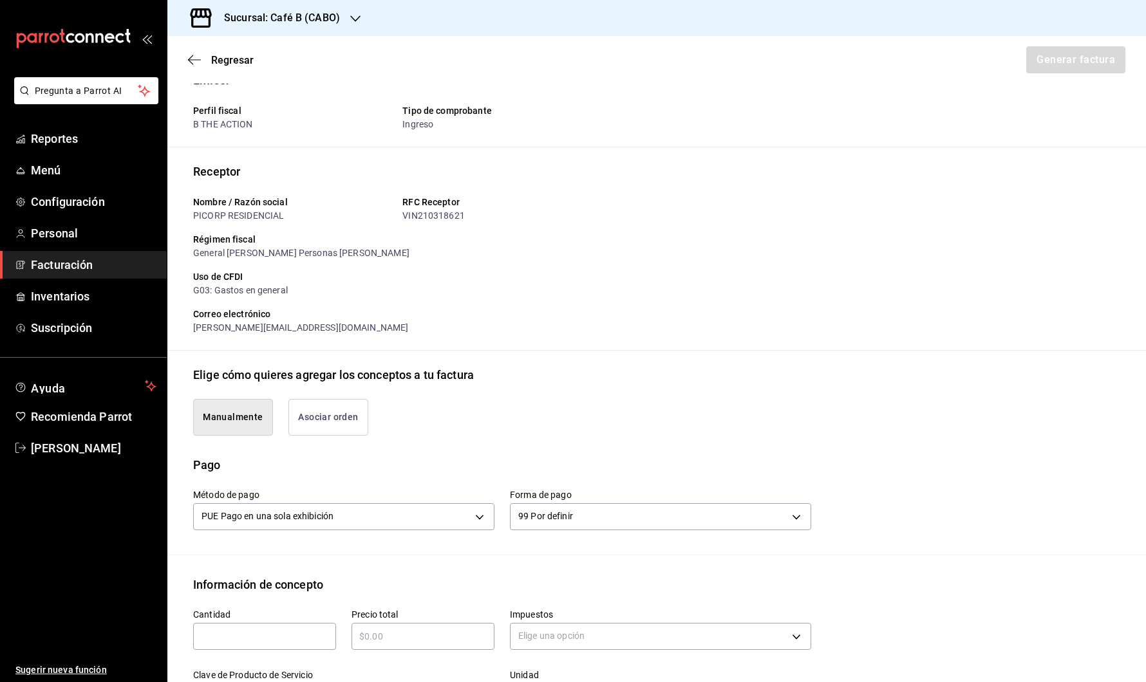
click at [302, 654] on div "Clave de Producto de Servicio 90101500 - Establecimientos para comer y beber ​" at bounding box center [336, 683] width 317 height 59
click at [298, 635] on input "text" at bounding box center [264, 636] width 143 height 15
type input "316"
click at [343, 425] on button "Asociar orden" at bounding box center [328, 417] width 80 height 37
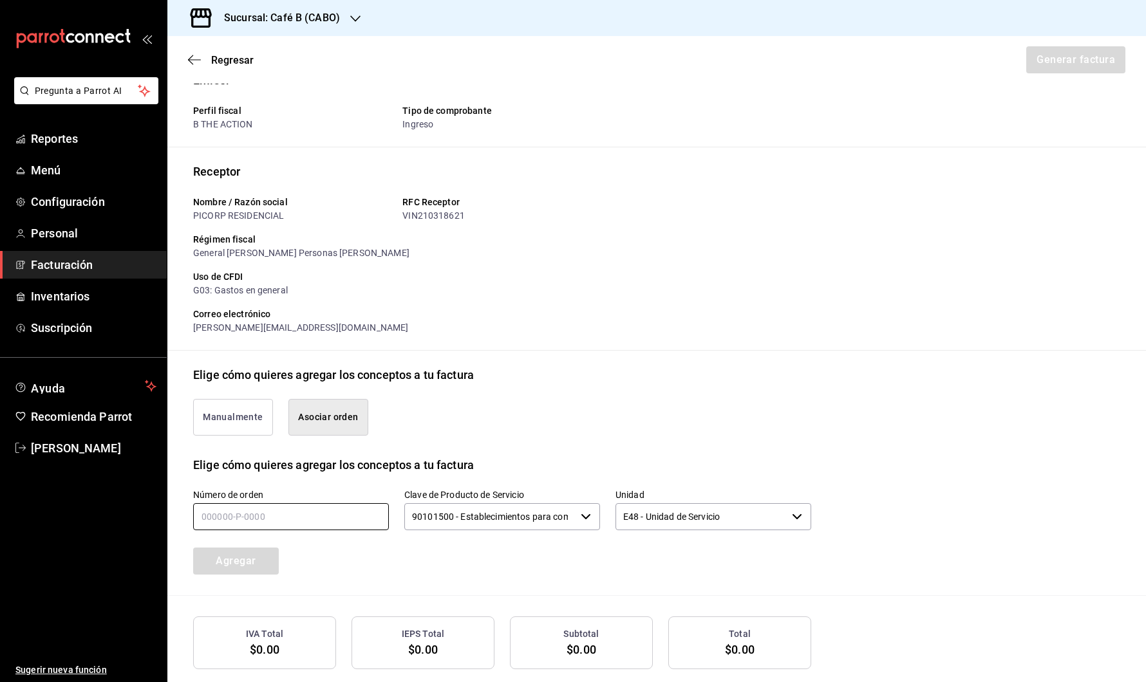
click at [265, 504] on input "text" at bounding box center [291, 516] width 196 height 27
paste input "text"
click at [282, 515] on input "text" at bounding box center [291, 516] width 196 height 27
paste input "text"
click at [282, 515] on input "text" at bounding box center [291, 516] width 196 height 27
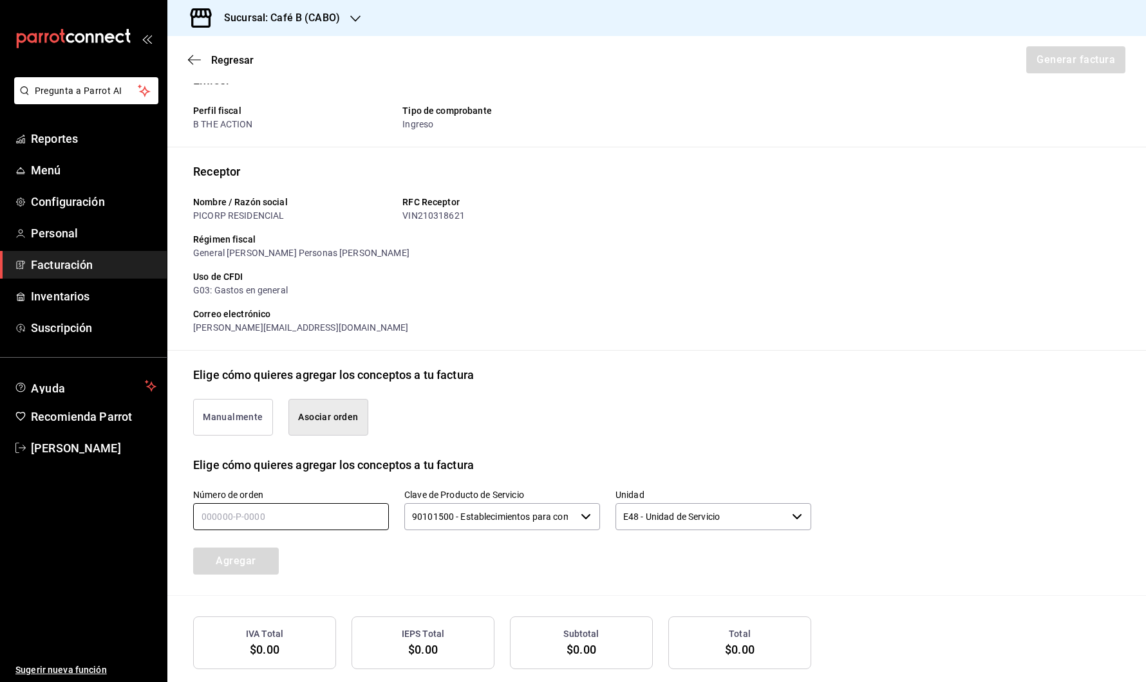
paste input "text"
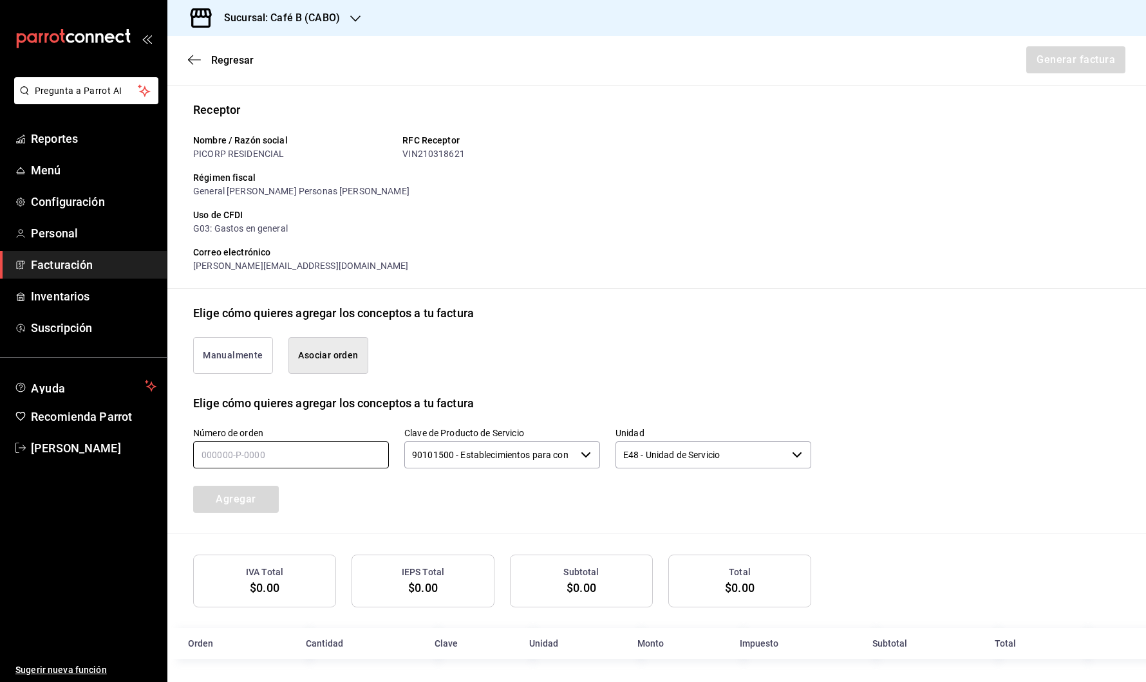
scroll to position [0, 0]
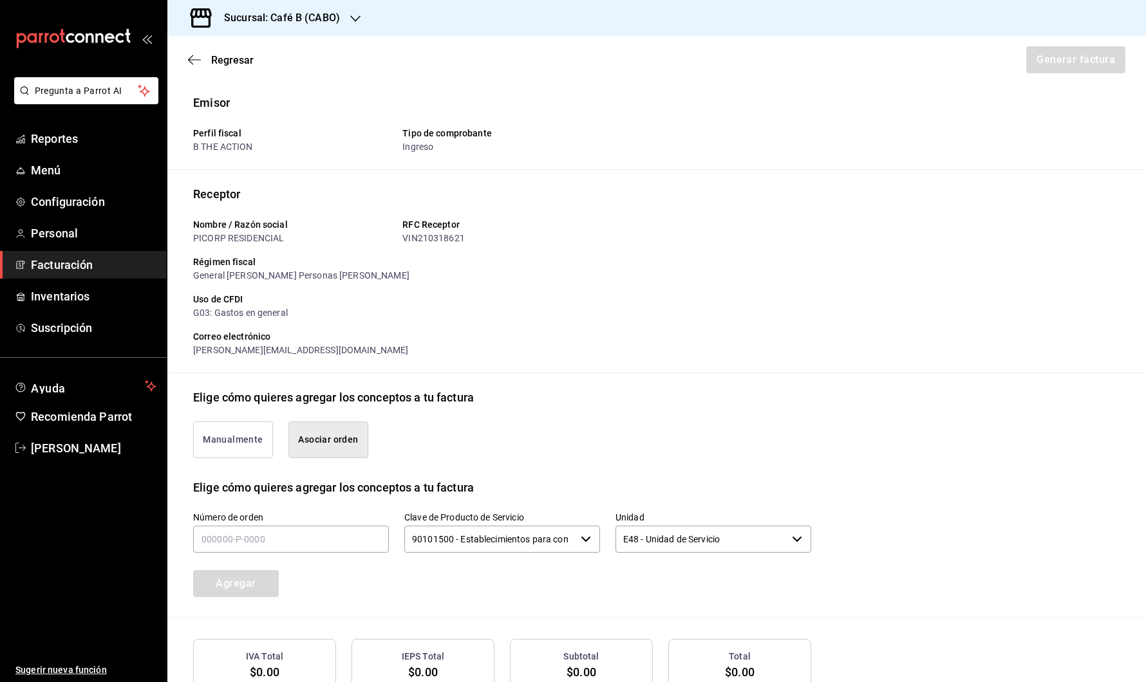
click at [249, 433] on button "Manualmente" at bounding box center [233, 440] width 80 height 37
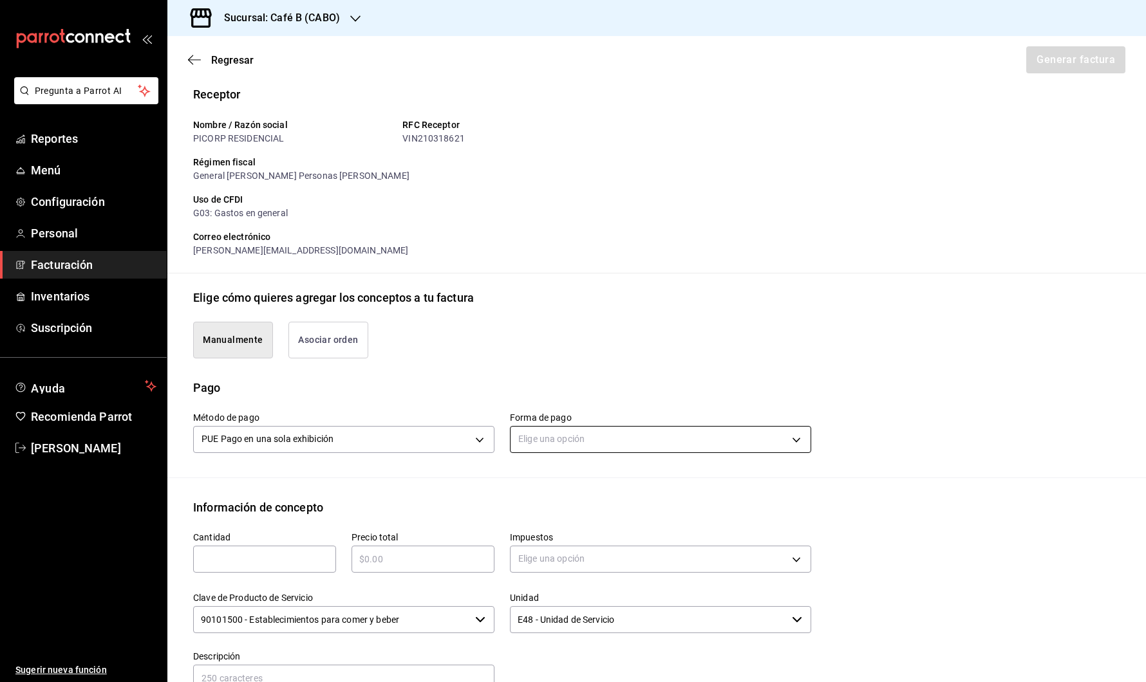
scroll to position [115, 0]
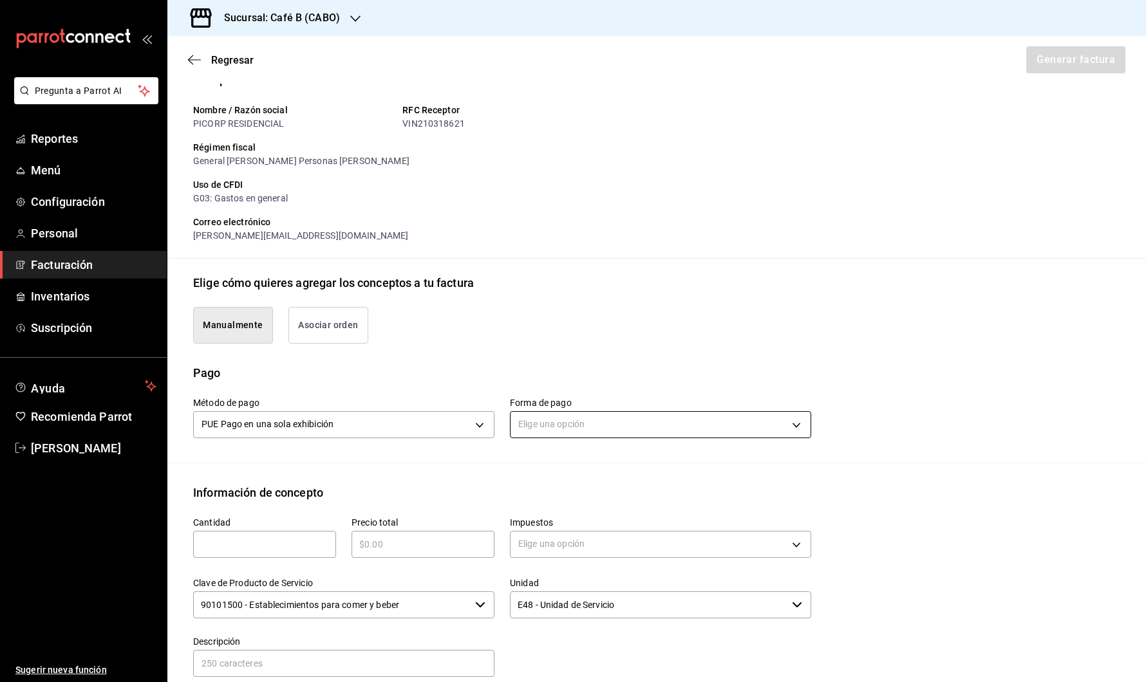
click at [623, 411] on body "Pregunta a Parrot AI Reportes Menú Configuración Personal Facturación Inventari…" at bounding box center [573, 341] width 1146 height 682
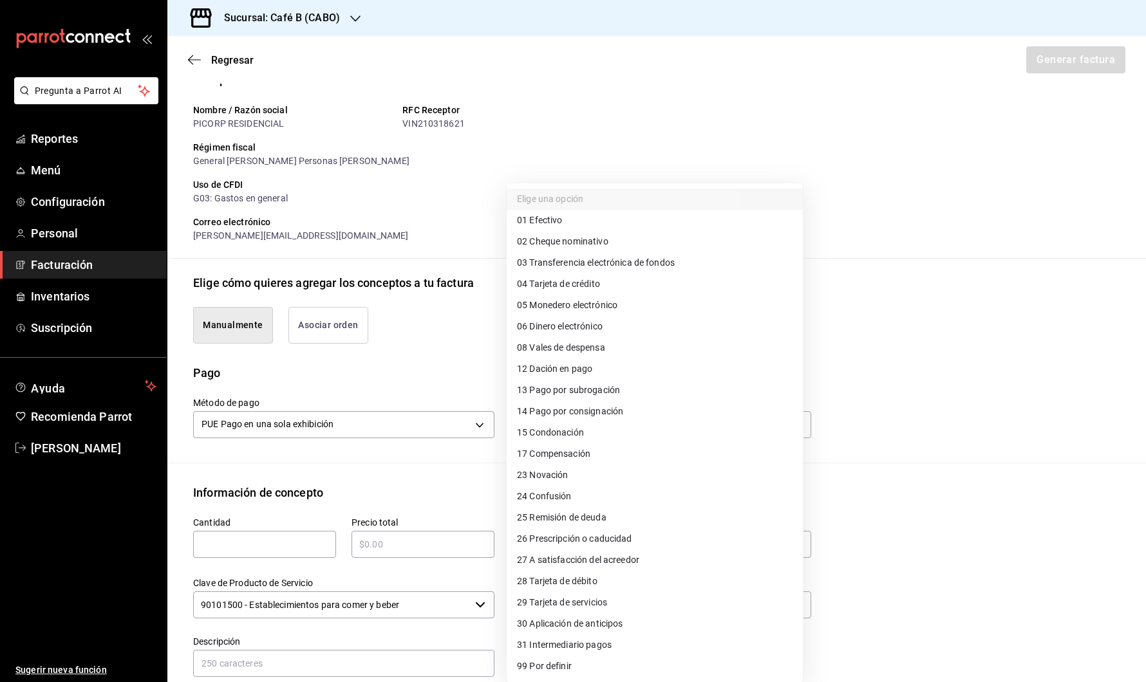
click at [575, 666] on li "99 Por definir" at bounding box center [655, 666] width 296 height 21
type input "99"
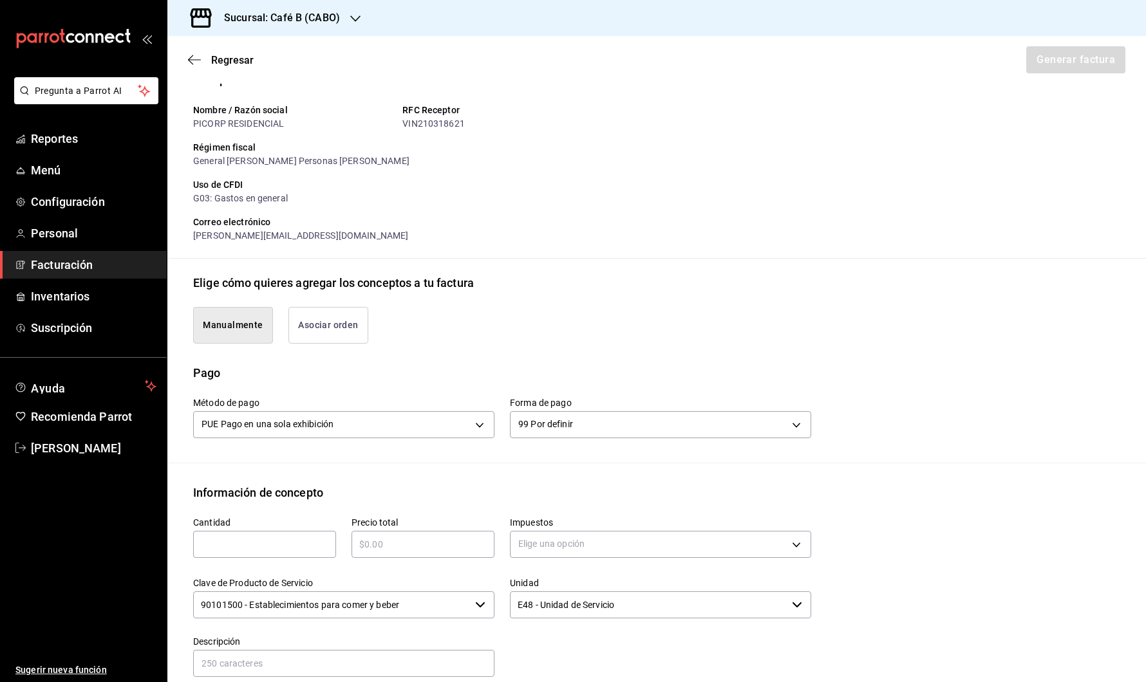
click at [296, 549] on input "text" at bounding box center [264, 544] width 143 height 15
type input "316"
click at [442, 549] on input "text" at bounding box center [423, 544] width 143 height 15
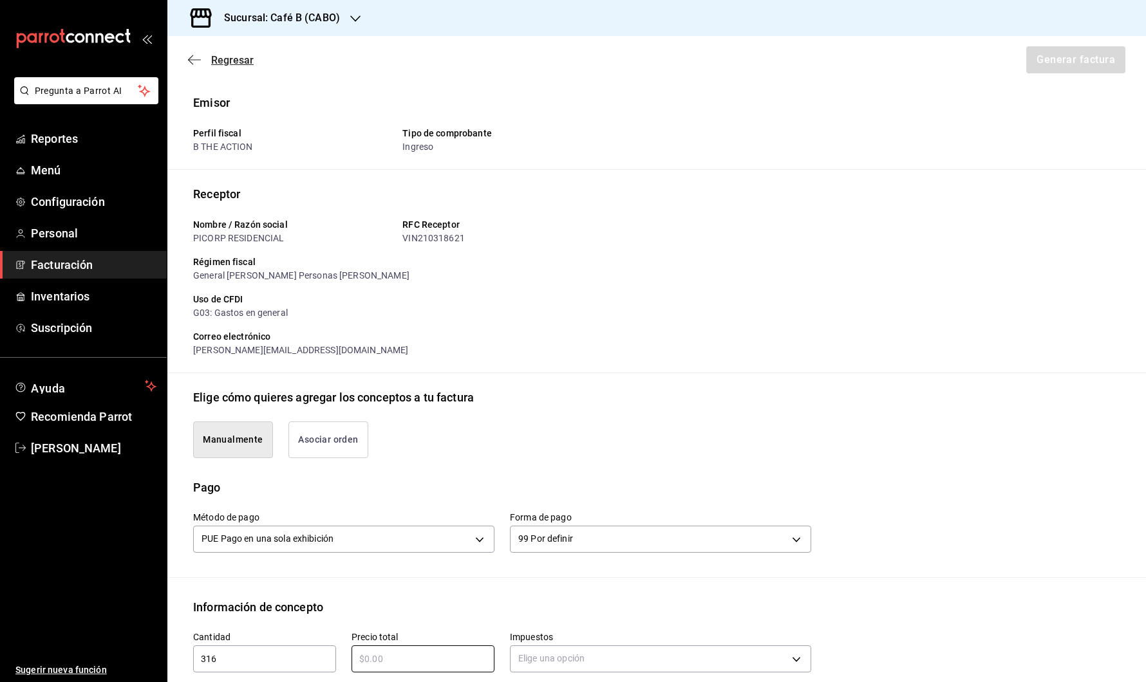
click at [214, 65] on span "Regresar" at bounding box center [232, 60] width 42 height 12
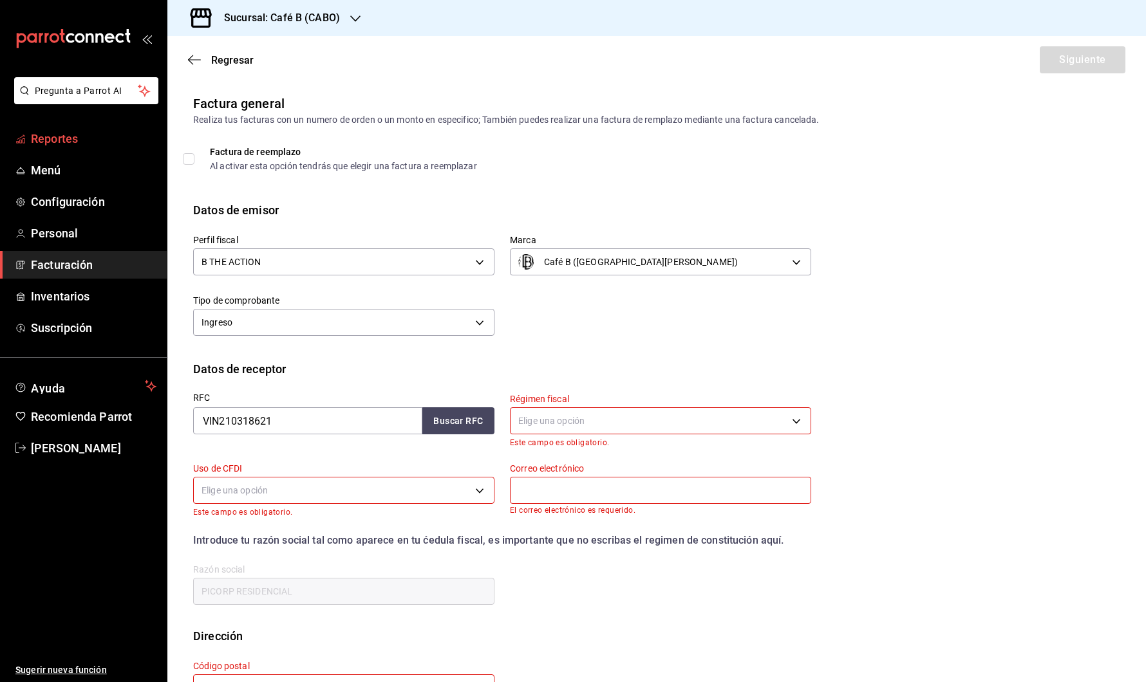
click at [75, 136] on span "Reportes" at bounding box center [94, 138] width 126 height 17
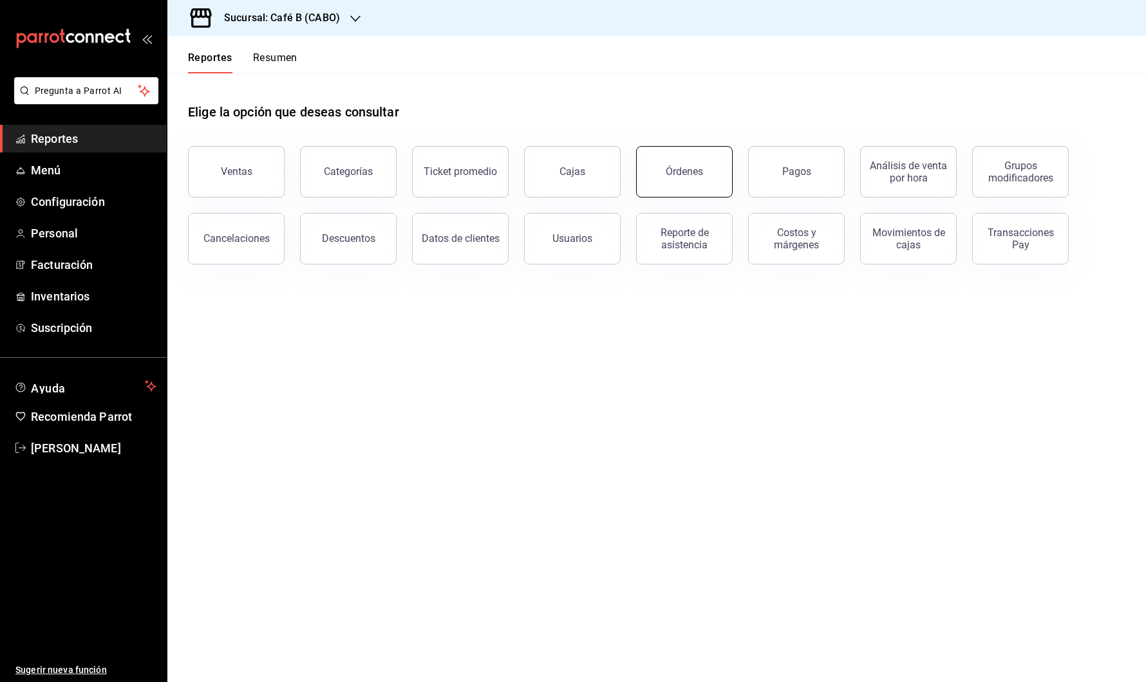
click at [706, 176] on button "Órdenes" at bounding box center [684, 172] width 97 height 52
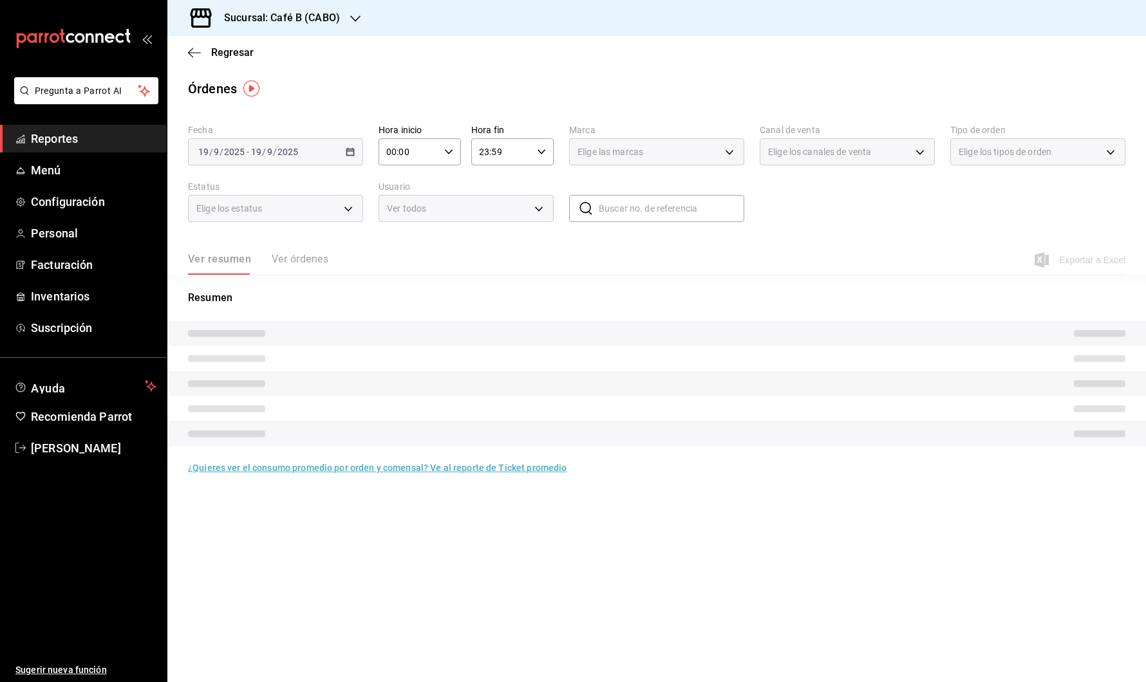
click at [339, 157] on div "[DATE] [DATE] - [DATE] [DATE]" at bounding box center [275, 151] width 175 height 27
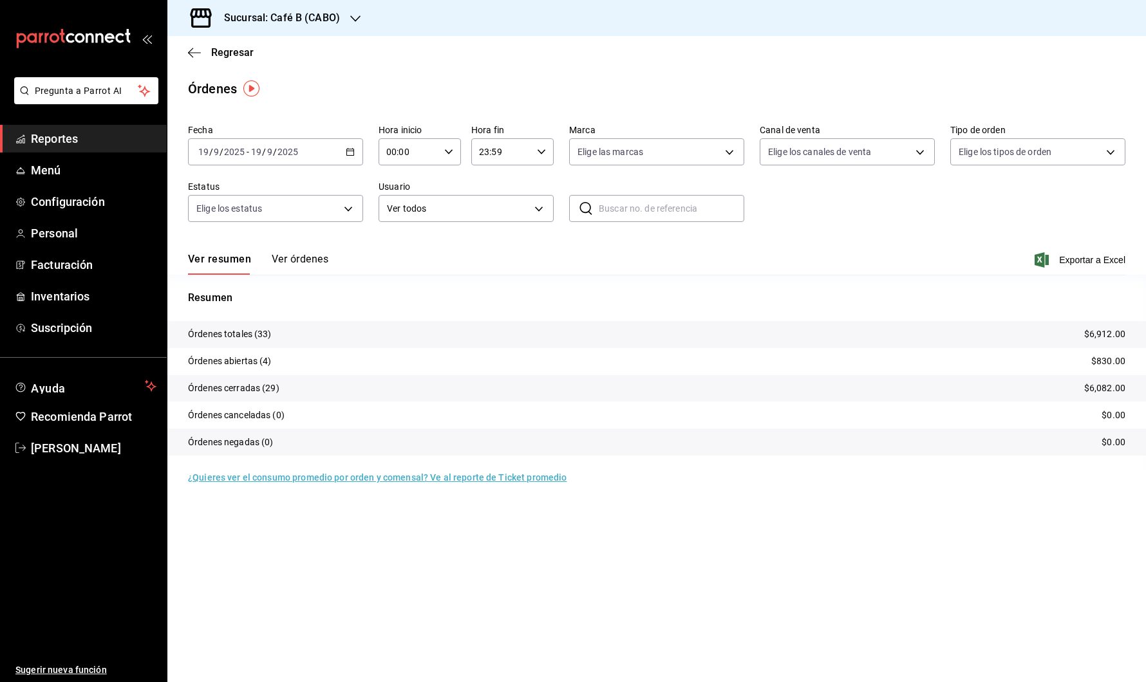
click at [347, 155] on \(Stroke\) "button" at bounding box center [350, 152] width 8 height 7
click at [277, 334] on span "Rango de fechas" at bounding box center [249, 336] width 100 height 14
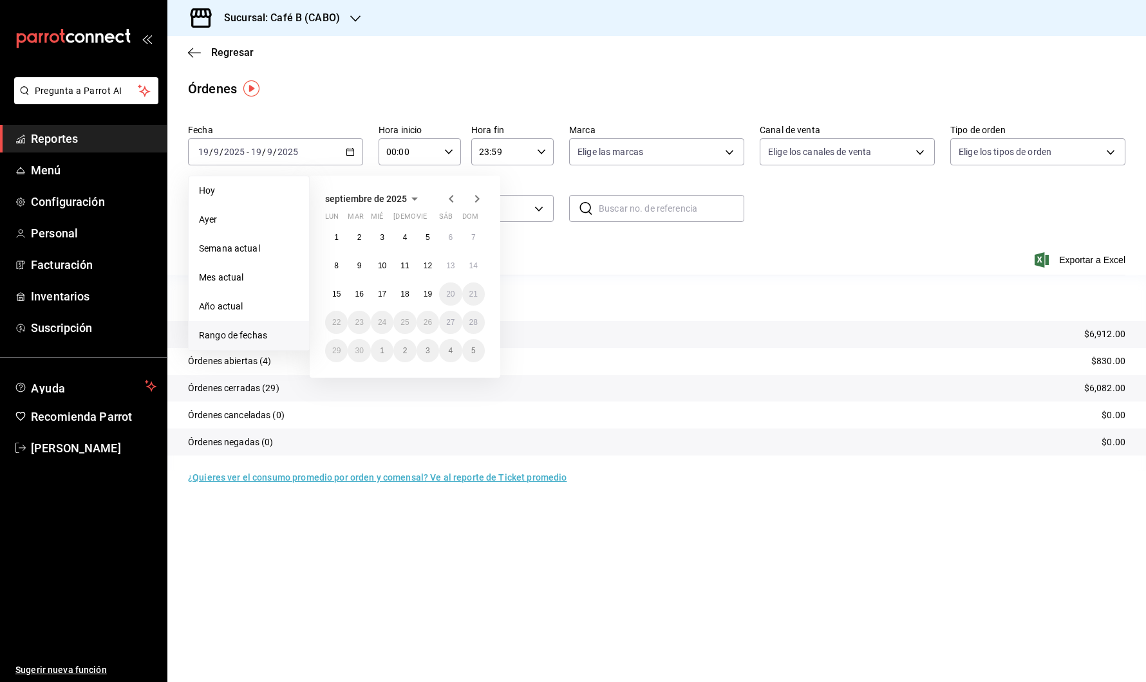
click at [529, 249] on div "[DATE] lun mar mié jue vie sáb dom 1 2 3 4 5 6 7 8 9 10 11 12 13 14 15 16 17 18…" at bounding box center [422, 271] width 225 height 212
click at [407, 258] on button "11" at bounding box center [404, 265] width 23 height 23
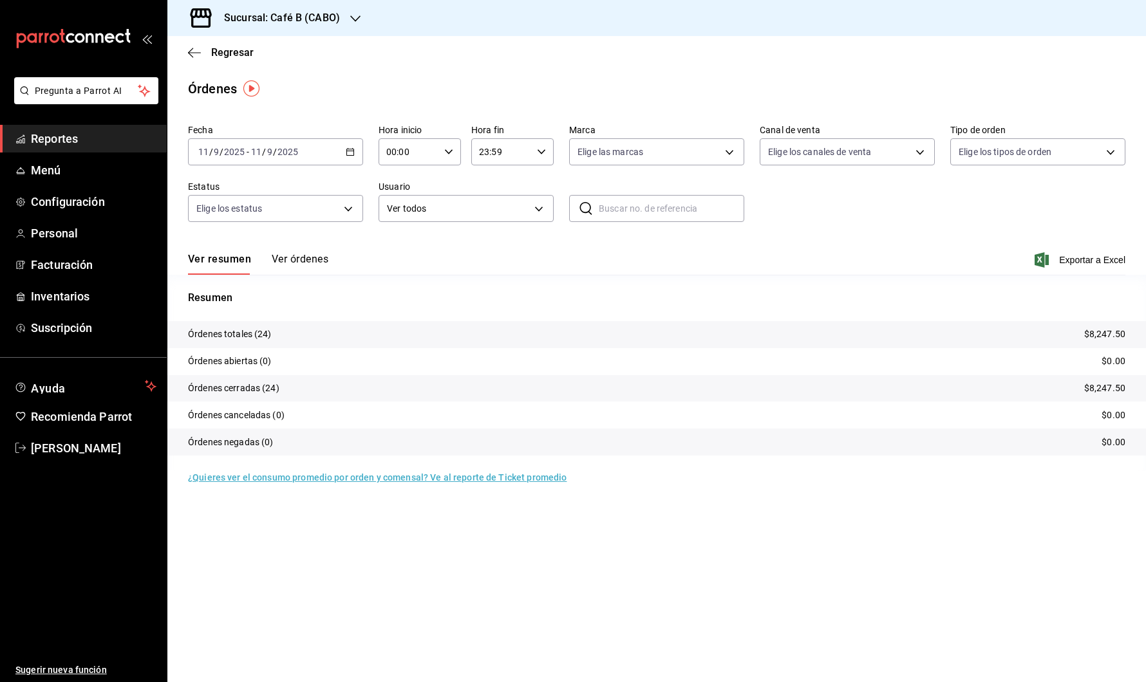
click at [311, 249] on div "Ver resumen Ver órdenes Exportar a Excel" at bounding box center [656, 256] width 937 height 37
click at [317, 261] on button "Ver órdenes" at bounding box center [300, 264] width 57 height 22
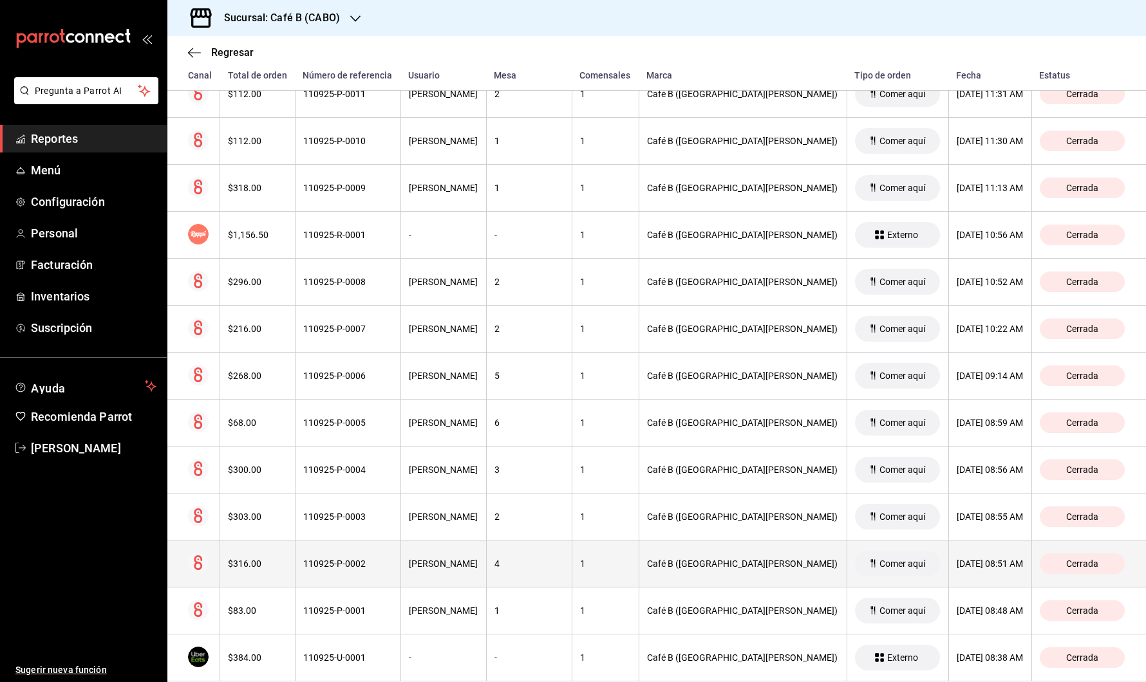
scroll to position [789, 0]
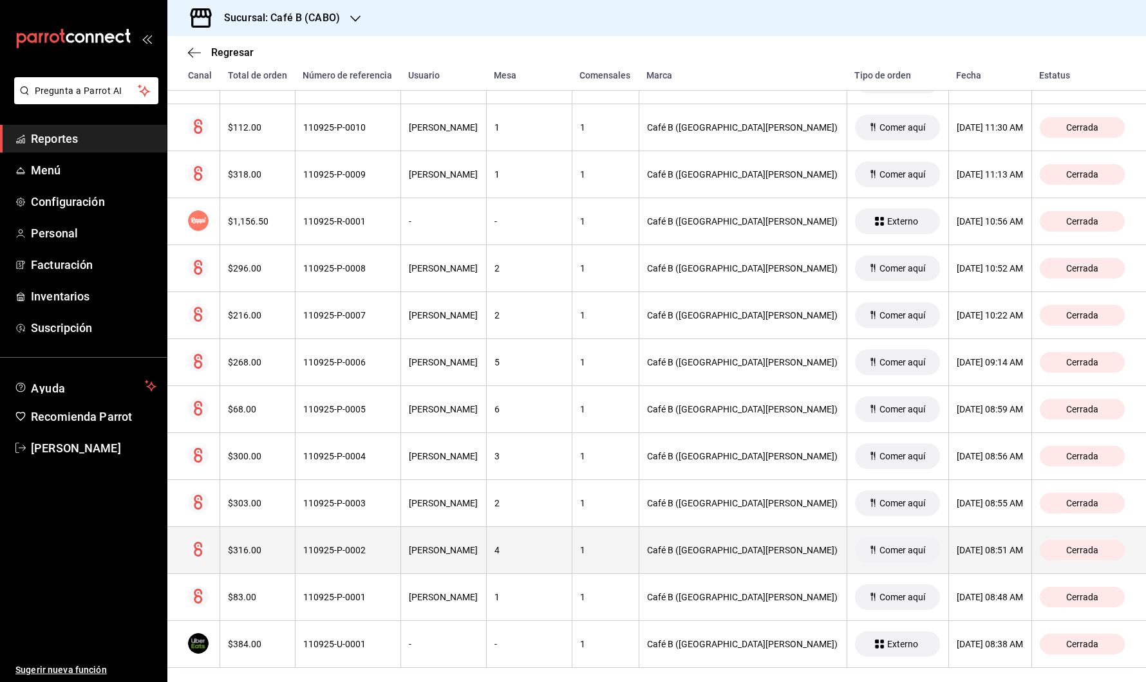
click at [465, 547] on div "[PERSON_NAME]" at bounding box center [444, 550] width 70 height 10
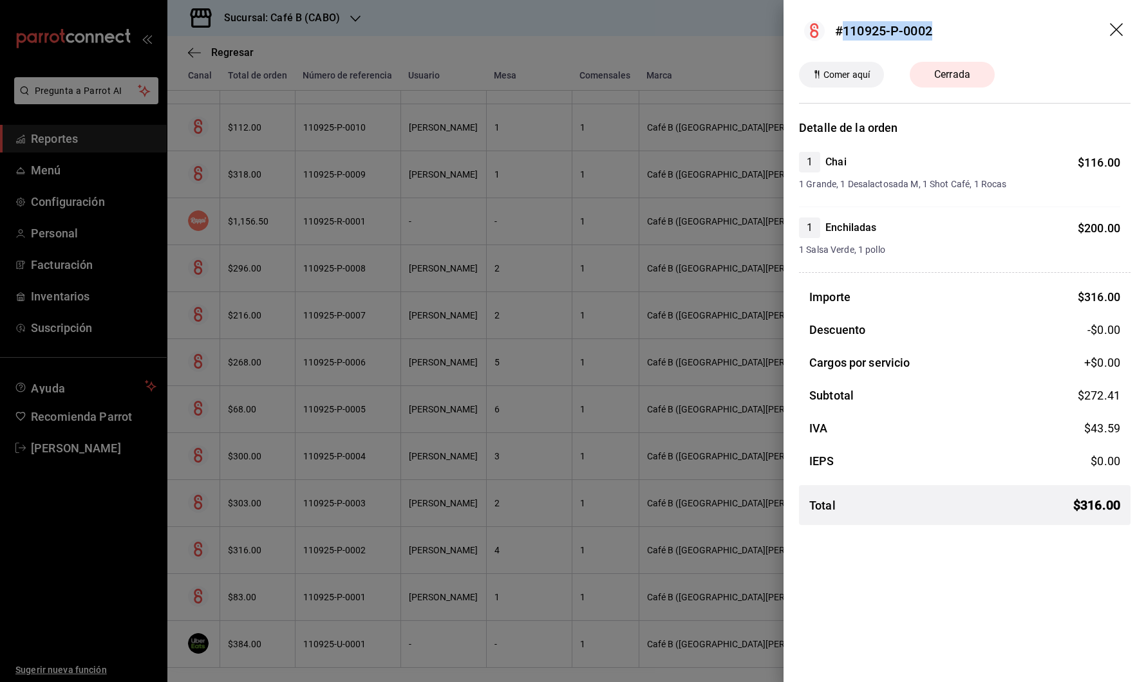
drag, startPoint x: 844, startPoint y: 30, endPoint x: 935, endPoint y: 32, distance: 90.8
click at [935, 32] on header "#110925-P-0002" at bounding box center [965, 31] width 362 height 62
copy div "110925-P-0002"
click at [1120, 24] on icon "drag" at bounding box center [1117, 30] width 15 height 15
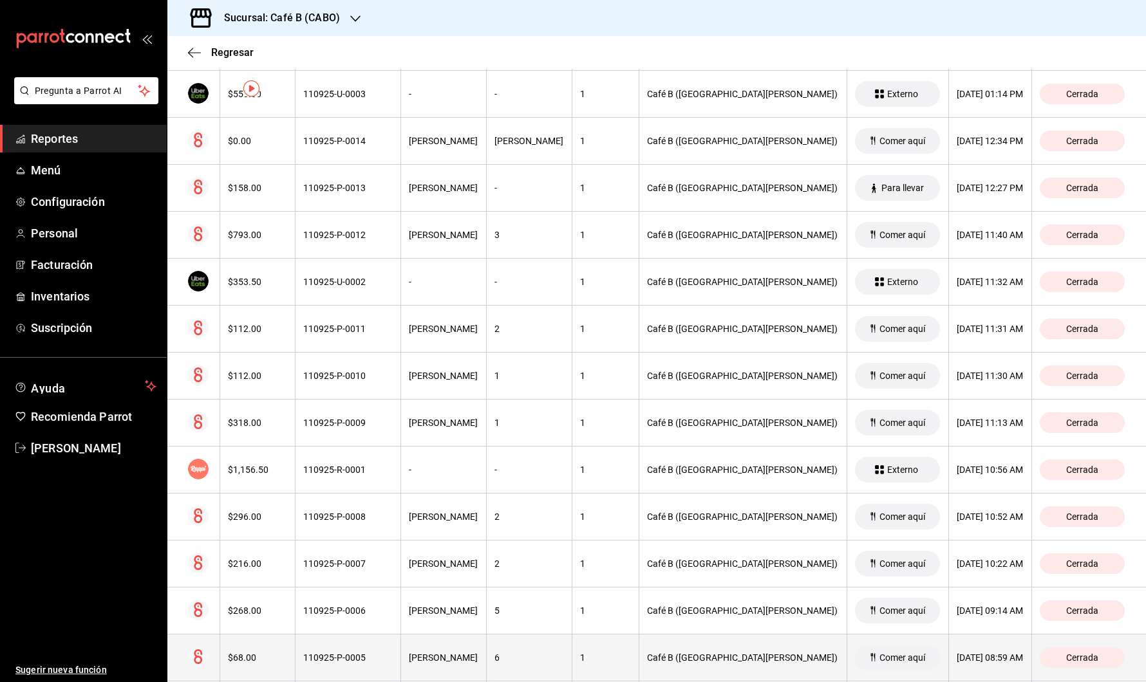
scroll to position [0, 0]
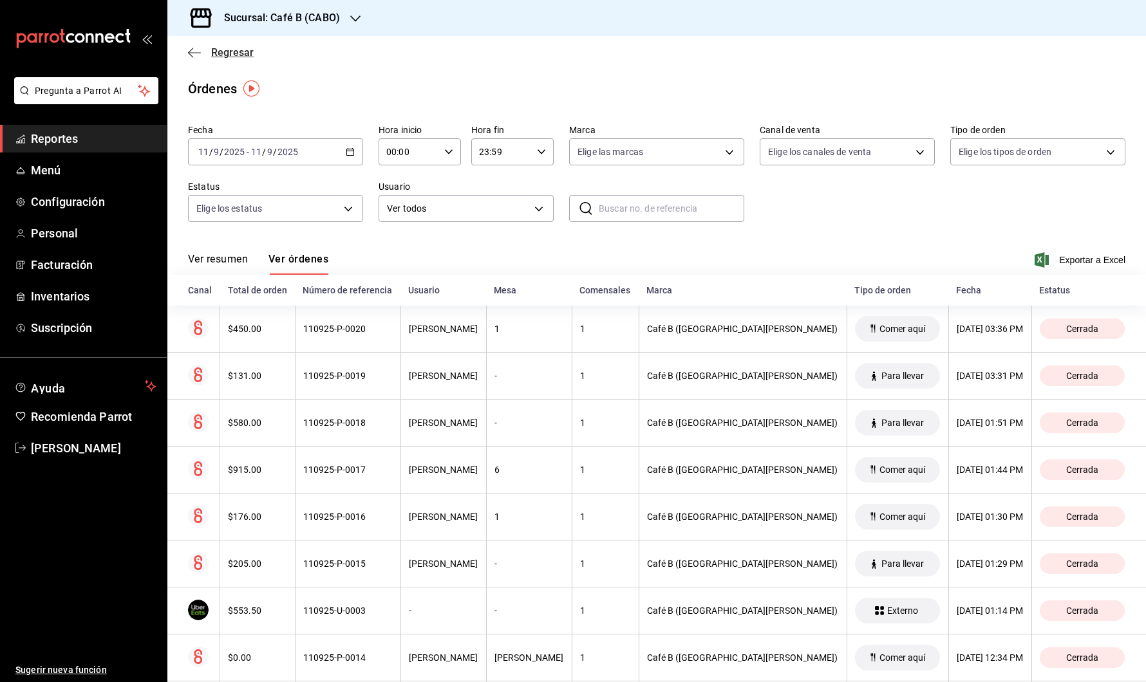
click at [193, 55] on icon "button" at bounding box center [194, 53] width 13 height 12
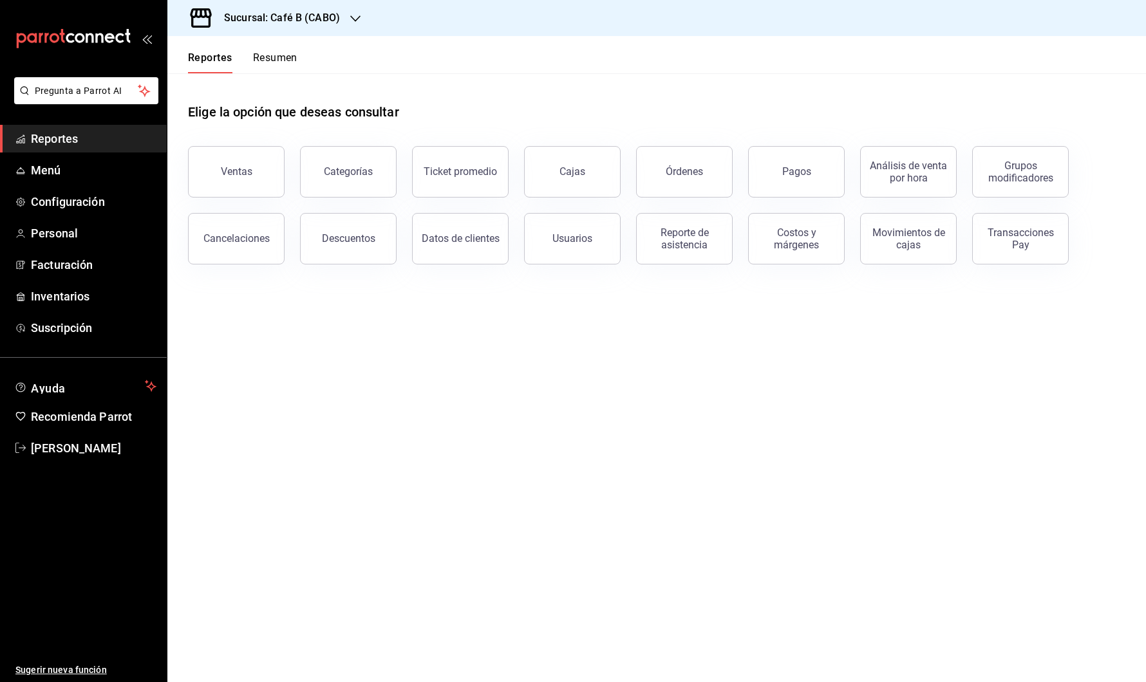
drag, startPoint x: 193, startPoint y: 55, endPoint x: 167, endPoint y: 55, distance: 25.8
click at [193, 55] on button "Reportes" at bounding box center [210, 63] width 44 height 22
click at [813, 186] on button "Pagos" at bounding box center [796, 172] width 97 height 52
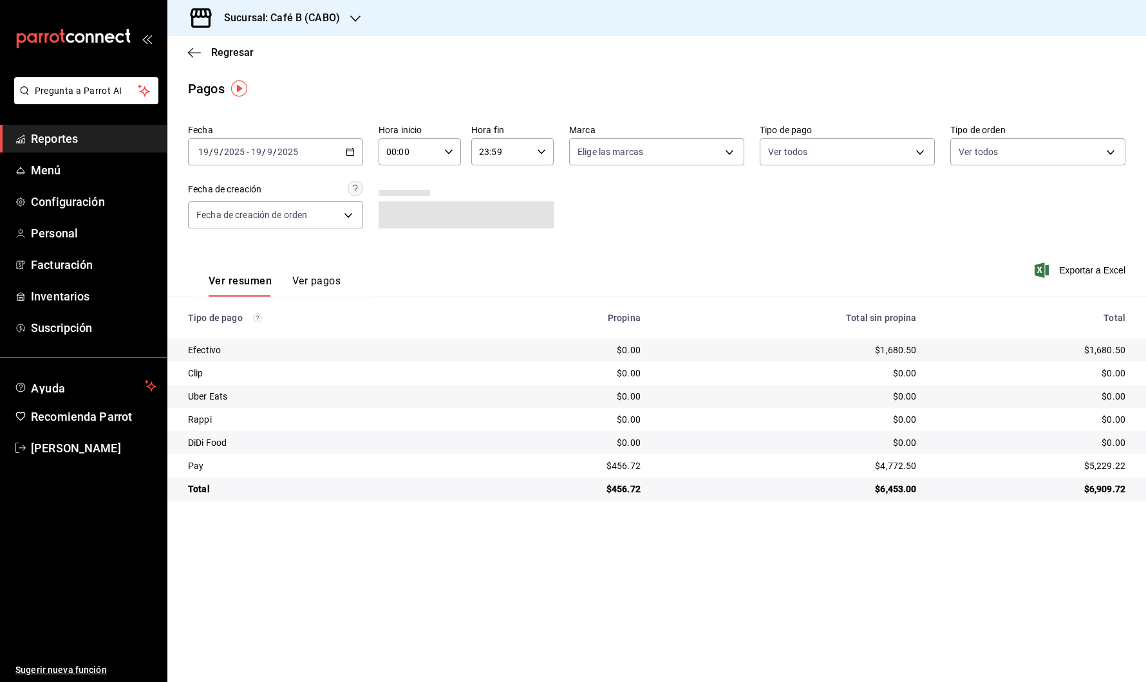
click at [63, 138] on span "Reportes" at bounding box center [94, 138] width 126 height 17
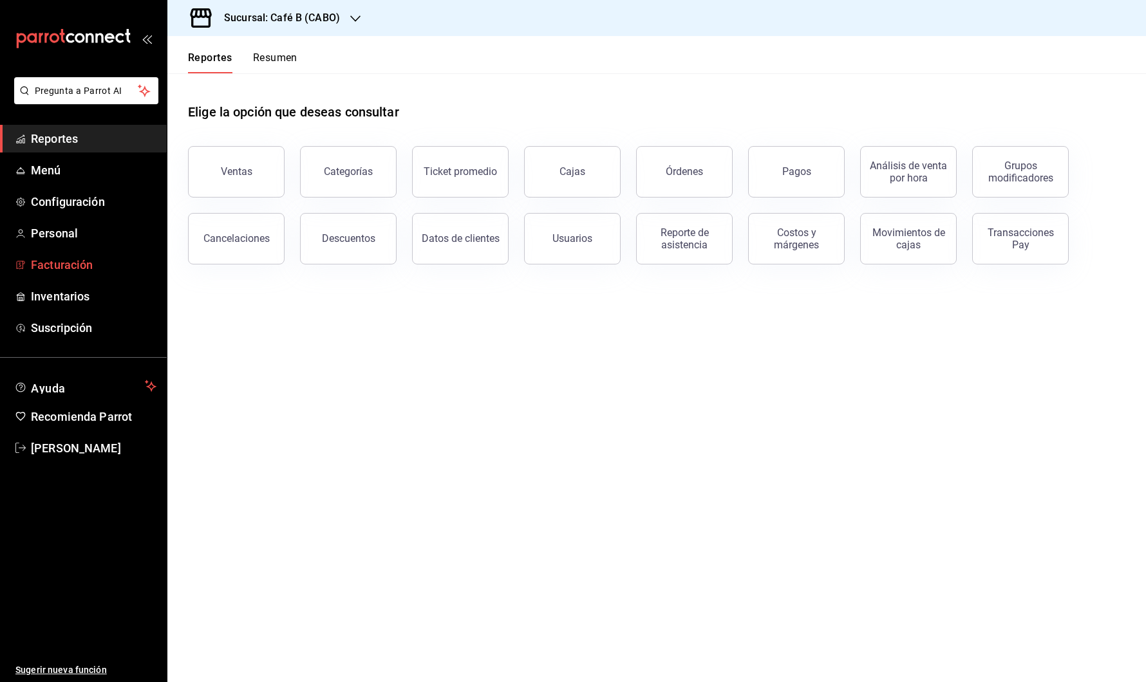
click at [86, 263] on span "Facturación" at bounding box center [94, 264] width 126 height 17
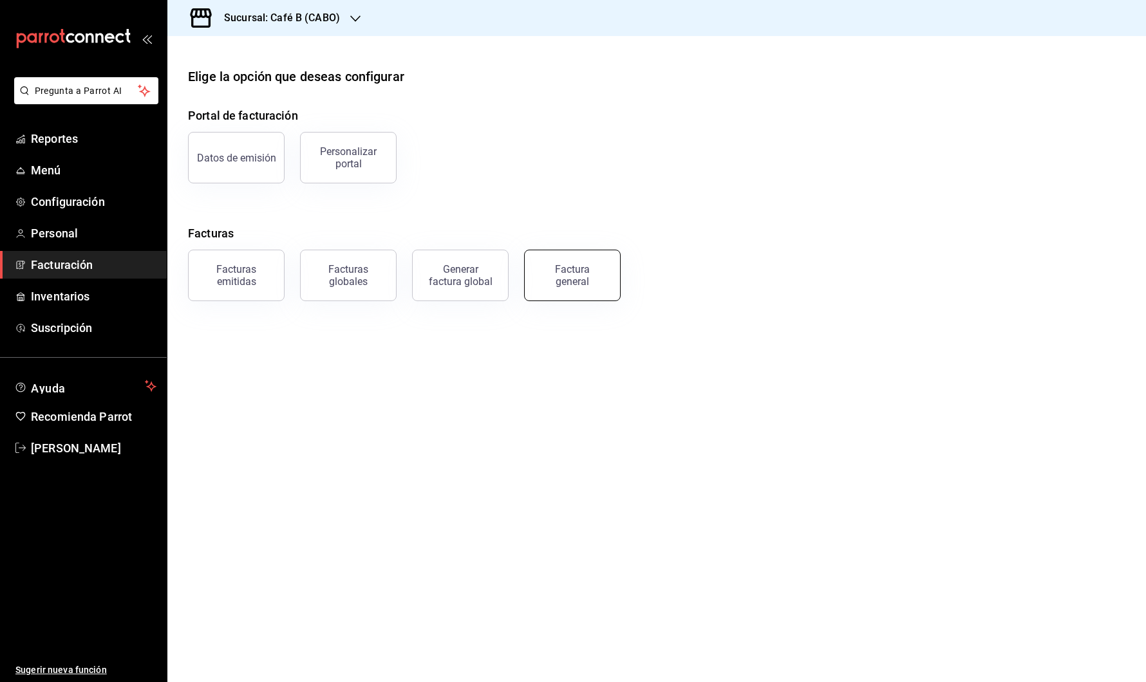
click at [553, 267] on div "Factura general" at bounding box center [572, 275] width 64 height 24
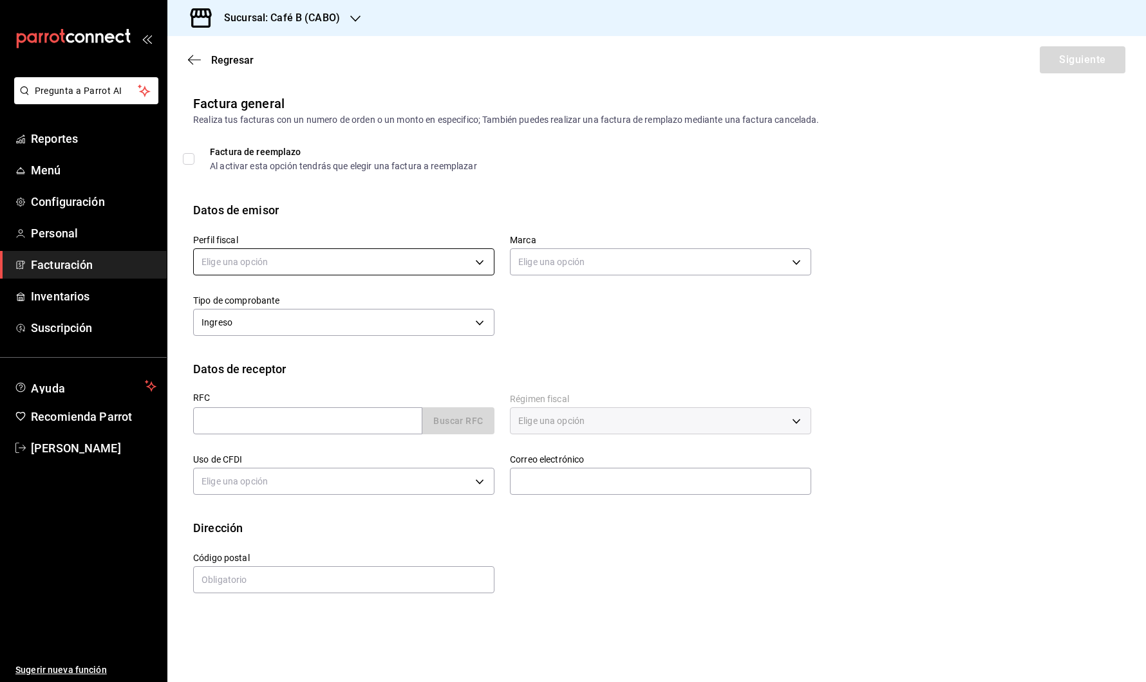
click at [404, 268] on body "Pregunta a Parrot AI Reportes Menú Configuración Personal Facturación Inventari…" at bounding box center [573, 341] width 1146 height 682
click at [348, 318] on li "B THE ACTION" at bounding box center [344, 327] width 300 height 24
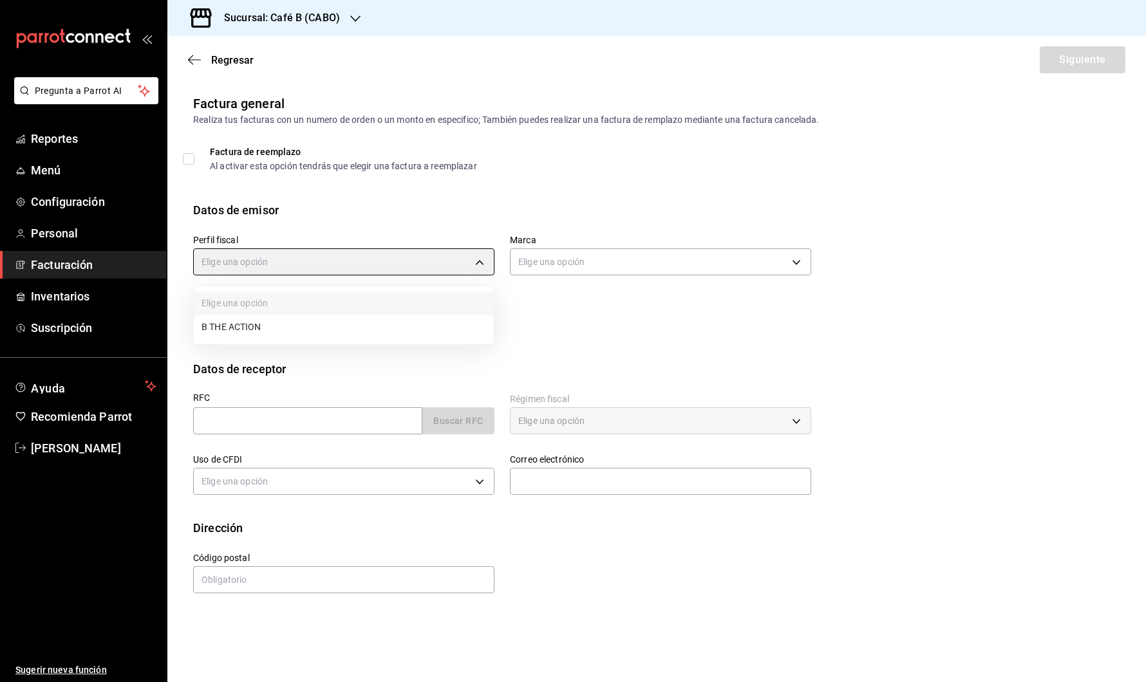
type input "1301dac3-9fad-467a-b940-8e6697a693a7"
type input "0f2c8ccd-135c-4810-ad16-73e1e4ceff4e"
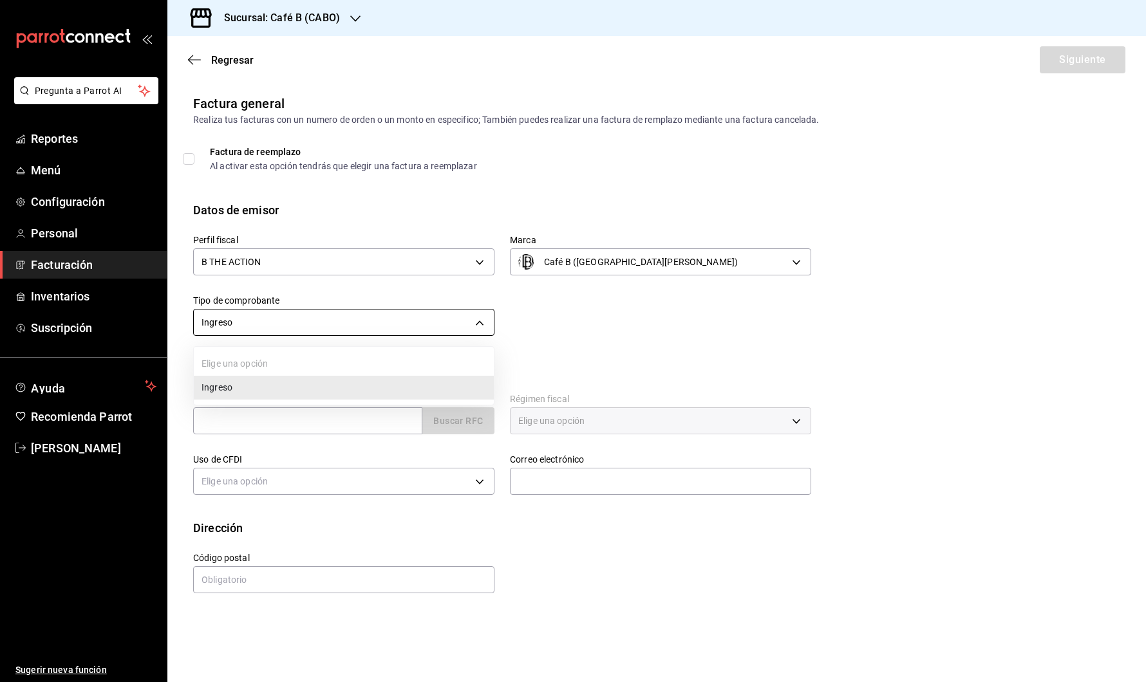
click at [431, 324] on body "Pregunta a Parrot AI Reportes Menú Configuración Personal Facturación Inventari…" at bounding box center [573, 341] width 1146 height 682
click at [405, 381] on li "Ingreso" at bounding box center [344, 388] width 300 height 24
click at [308, 422] on input "text" at bounding box center [307, 421] width 229 height 27
paste input "VIN210318621"
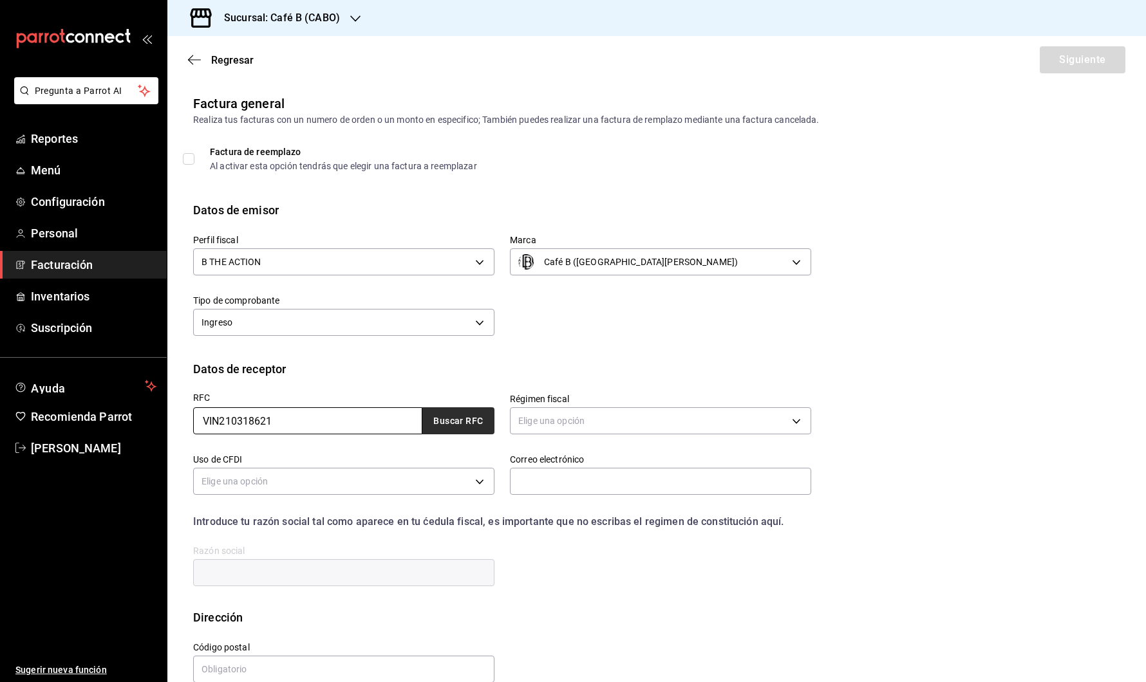
type input "VIN210318621"
click at [457, 418] on button "Buscar RFC" at bounding box center [458, 421] width 72 height 27
click at [617, 426] on body "Pregunta a Parrot AI Reportes Menú Configuración Personal Facturación Inventari…" at bounding box center [573, 341] width 1146 height 682
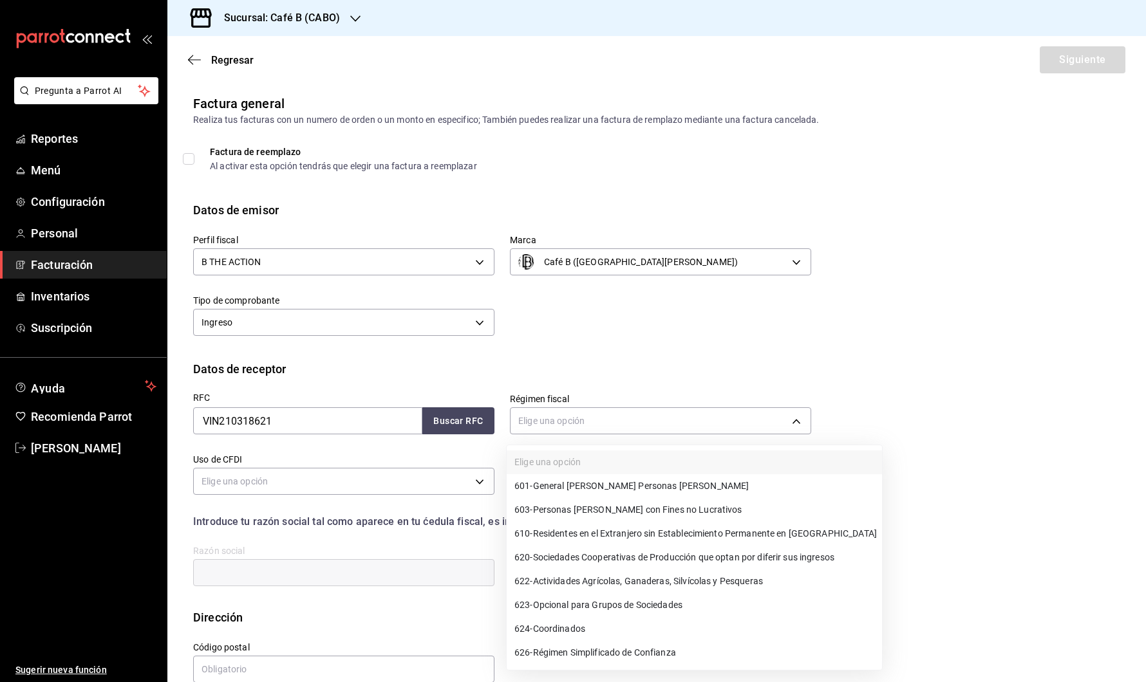
click at [656, 487] on span "601 - General [PERSON_NAME] Personas [PERSON_NAME]" at bounding box center [631, 487] width 234 height 14
type input "601"
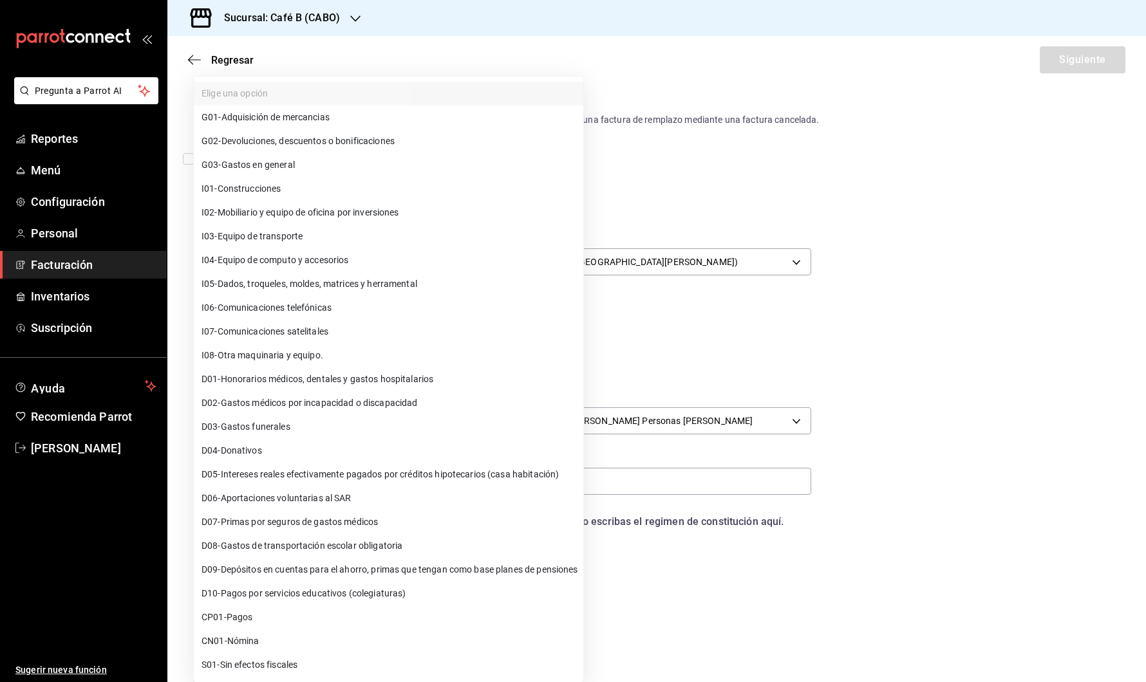
click at [450, 483] on body "Pregunta a Parrot AI Reportes Menú Configuración Personal Facturación Inventari…" at bounding box center [573, 341] width 1146 height 682
click at [340, 169] on li "G03 - Gastos en general" at bounding box center [389, 165] width 390 height 24
type input "G03"
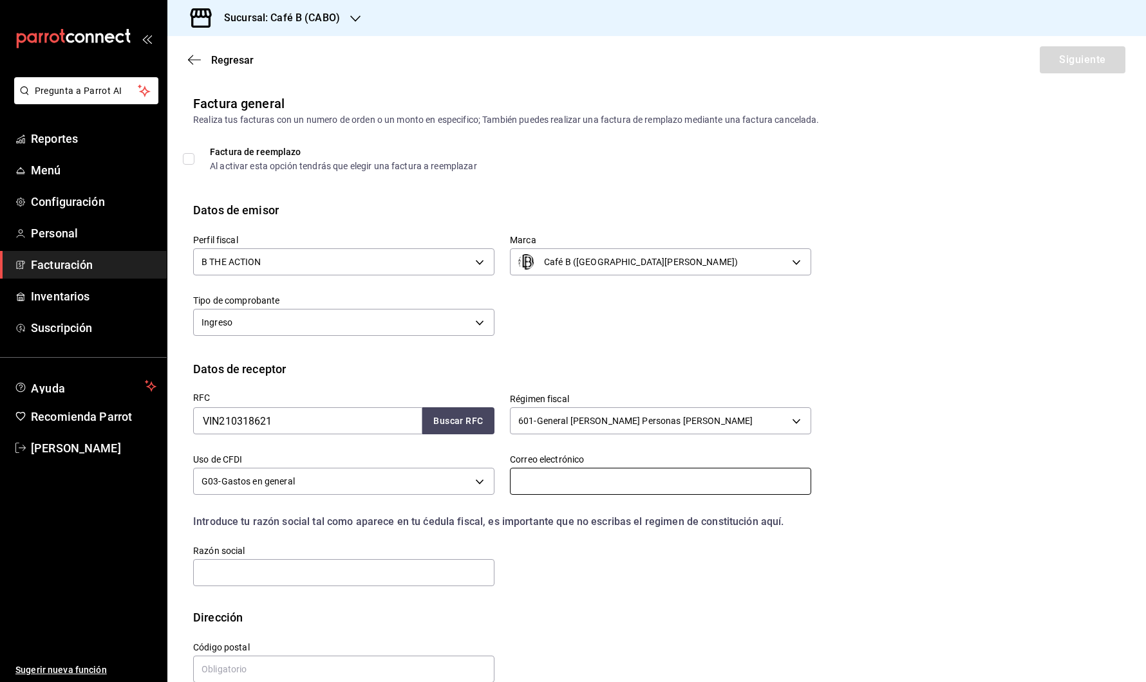
click at [598, 473] on input "text" at bounding box center [660, 481] width 301 height 27
click at [617, 486] on input "text" at bounding box center [660, 481] width 301 height 27
paste input "[PERSON_NAME][EMAIL_ADDRESS][DOMAIN_NAME]"
type input "[PERSON_NAME][EMAIL_ADDRESS][DOMAIN_NAME]"
click at [643, 558] on div "RFC VIN210318621 Buscar RFC Régimen fiscal 601 - General [PERSON_NAME] Personas…" at bounding box center [495, 483] width 634 height 211
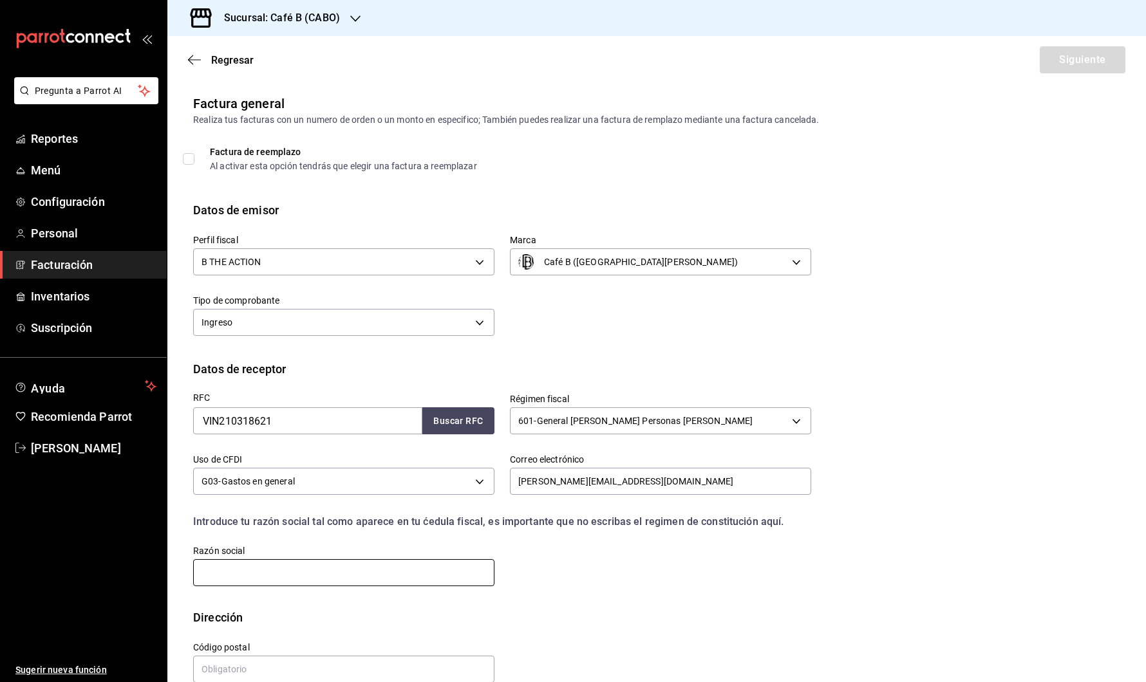
click at [394, 561] on input "text" at bounding box center [343, 572] width 301 height 27
click at [268, 570] on input "text" at bounding box center [343, 572] width 301 height 27
paste input "PICORP RESIDENCIAL"
type input "PICORP RESIDENCIAL"
click at [323, 641] on div "Código postal" at bounding box center [336, 655] width 317 height 59
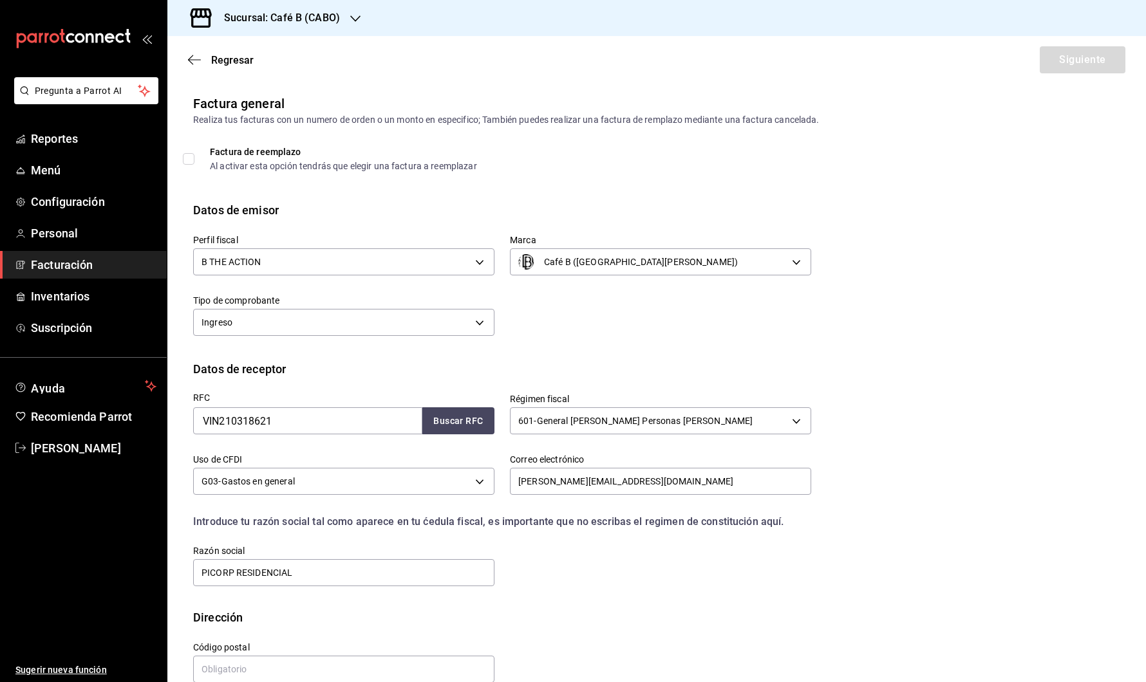
scroll to position [23, 0]
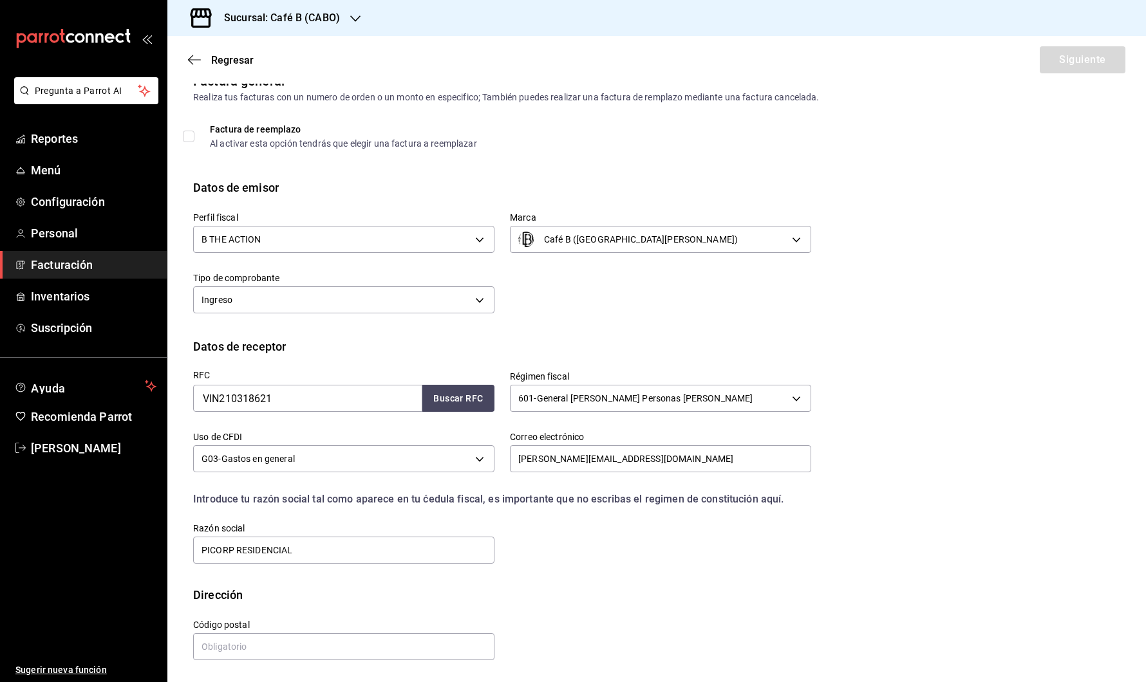
click at [324, 631] on div "Código postal" at bounding box center [343, 640] width 301 height 43
click at [321, 648] on input "text" at bounding box center [343, 647] width 301 height 27
type input "02300"
click at [666, 650] on div "Calle # exterior # interior Código postal 02300 Estado ​ Municipio ​ [GEOGRAPHI…" at bounding box center [495, 633] width 634 height 59
click at [1083, 47] on button "Siguiente" at bounding box center [1083, 59] width 86 height 27
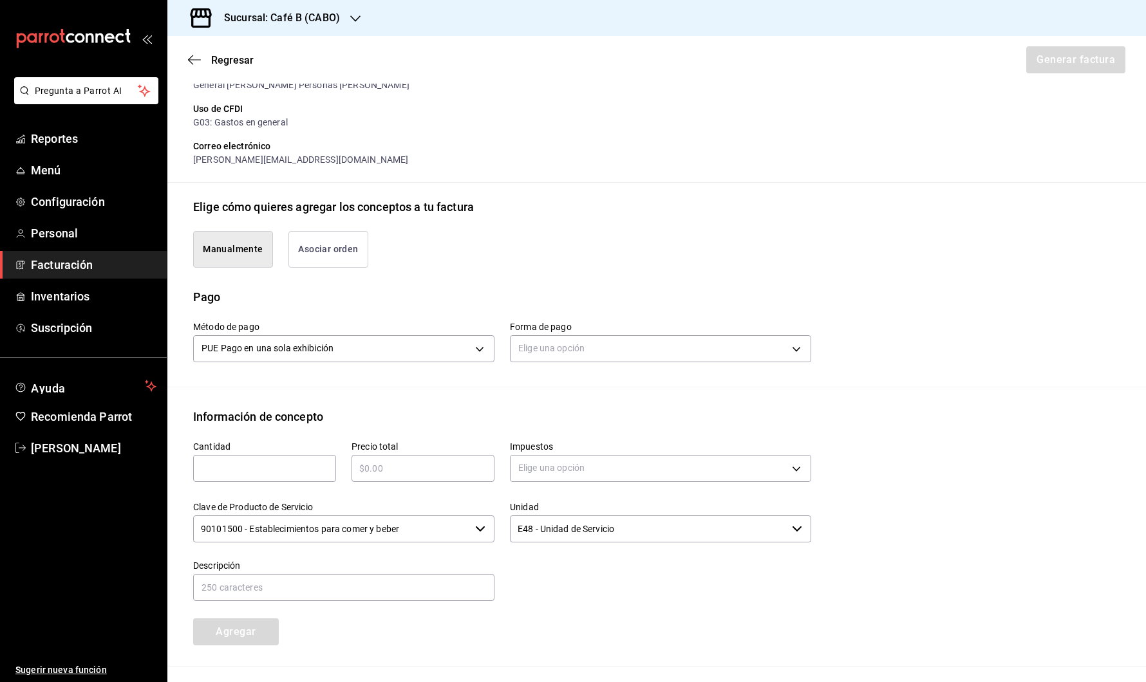
scroll to position [196, 0]
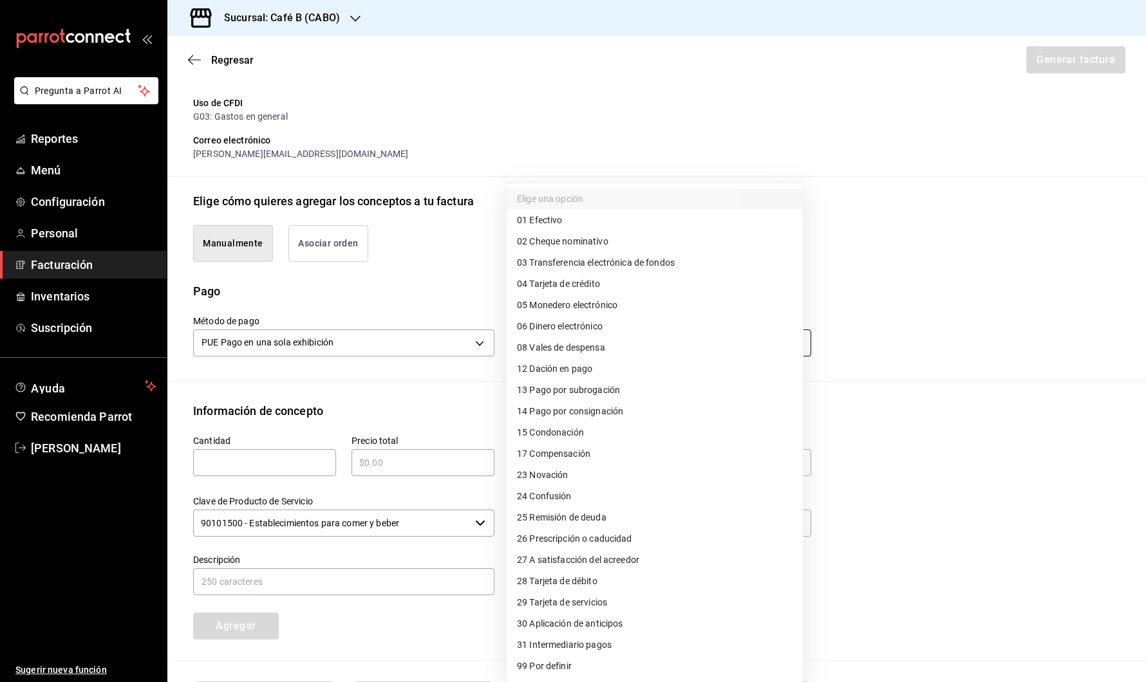
click at [572, 345] on body "Pregunta a Parrot AI Reportes Menú Configuración Personal Facturación Inventari…" at bounding box center [573, 341] width 1146 height 682
click at [585, 664] on li "99 Por definir" at bounding box center [655, 666] width 296 height 21
type input "99"
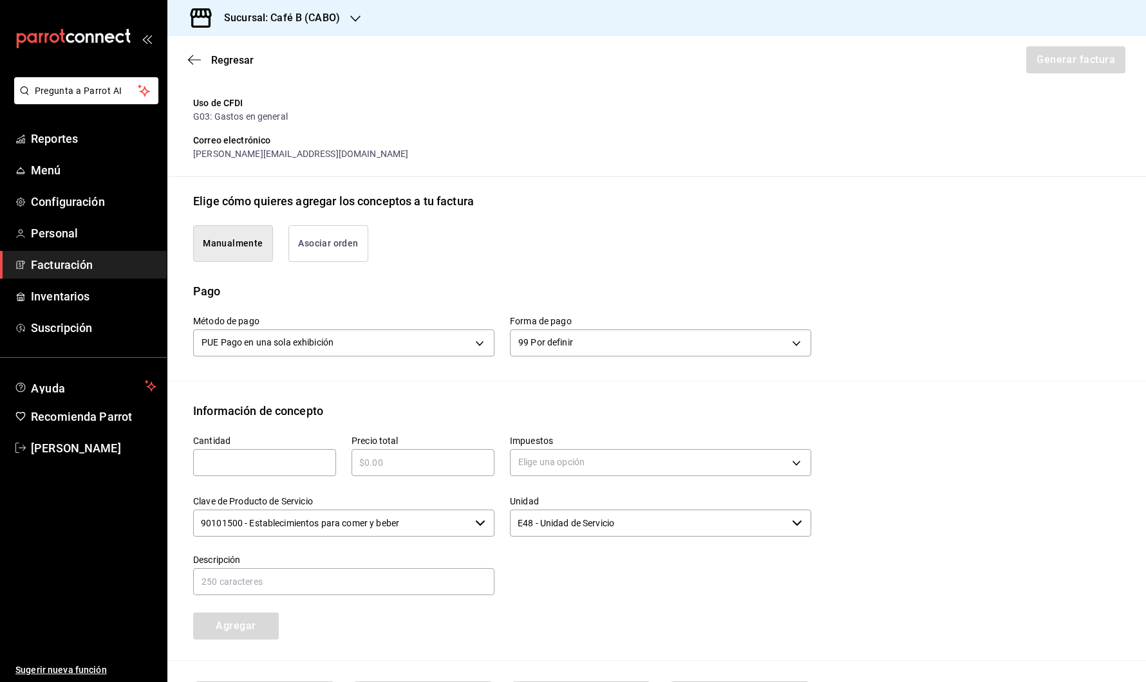
click at [304, 455] on input "text" at bounding box center [264, 462] width 143 height 15
click at [347, 247] on button "Asociar orden" at bounding box center [328, 243] width 80 height 37
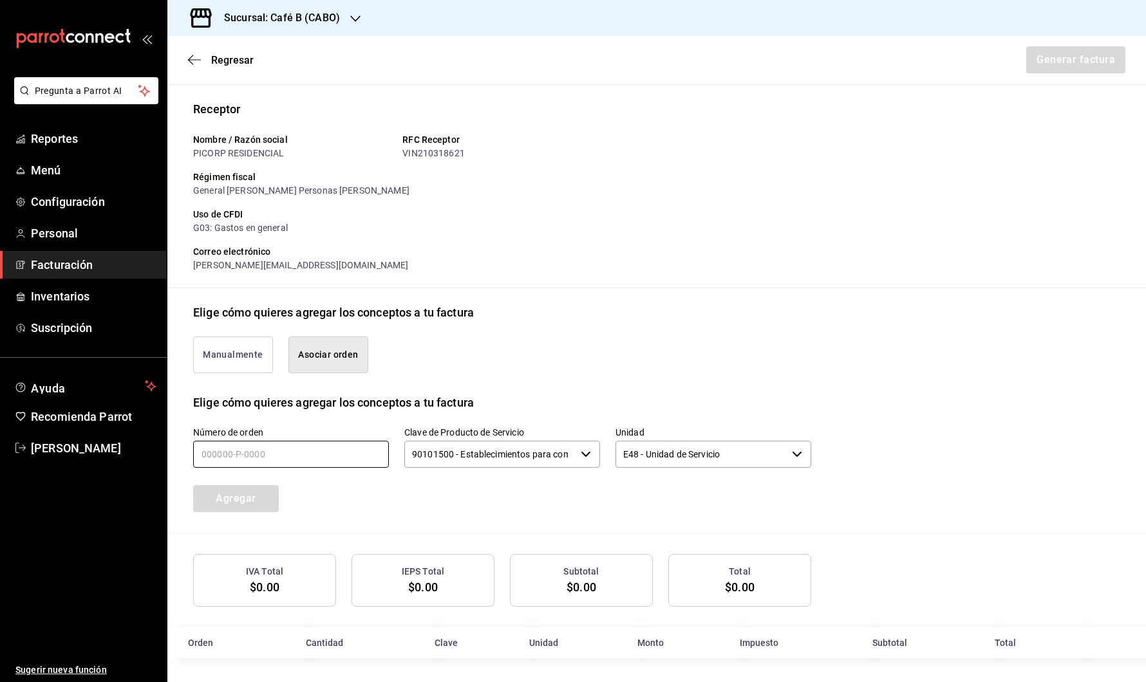
click at [301, 445] on input "text" at bounding box center [291, 454] width 196 height 27
paste input "110925-P-0002"
type input "110925-P-0002"
click at [258, 499] on button "Agregar" at bounding box center [236, 498] width 86 height 27
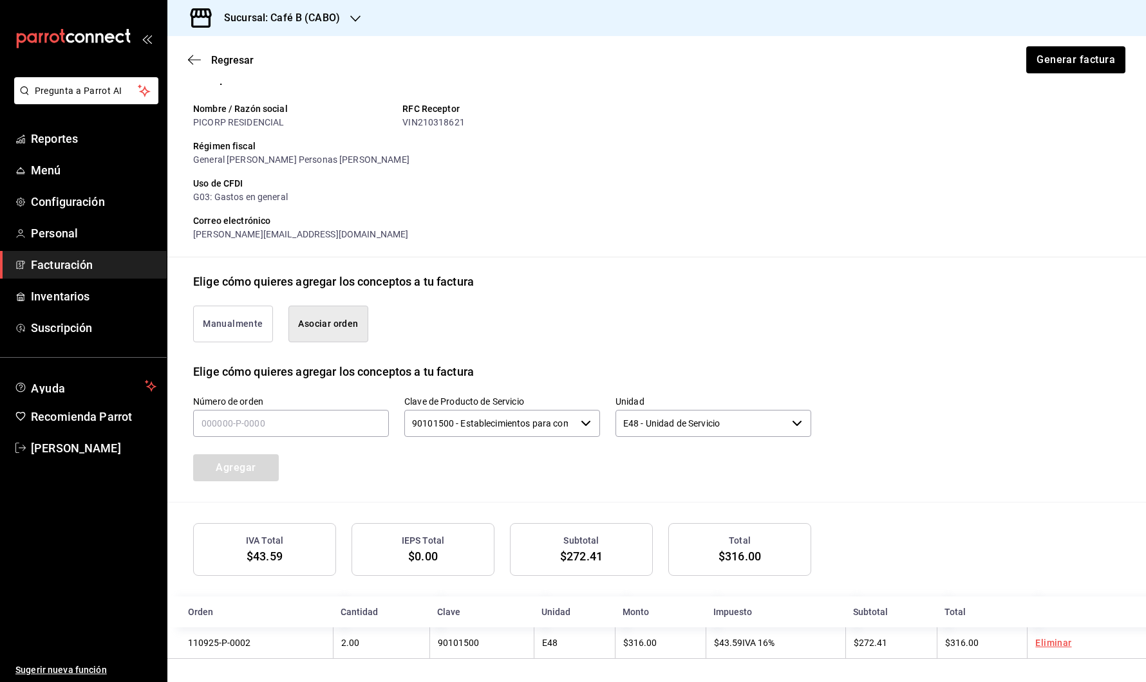
scroll to position [111, 0]
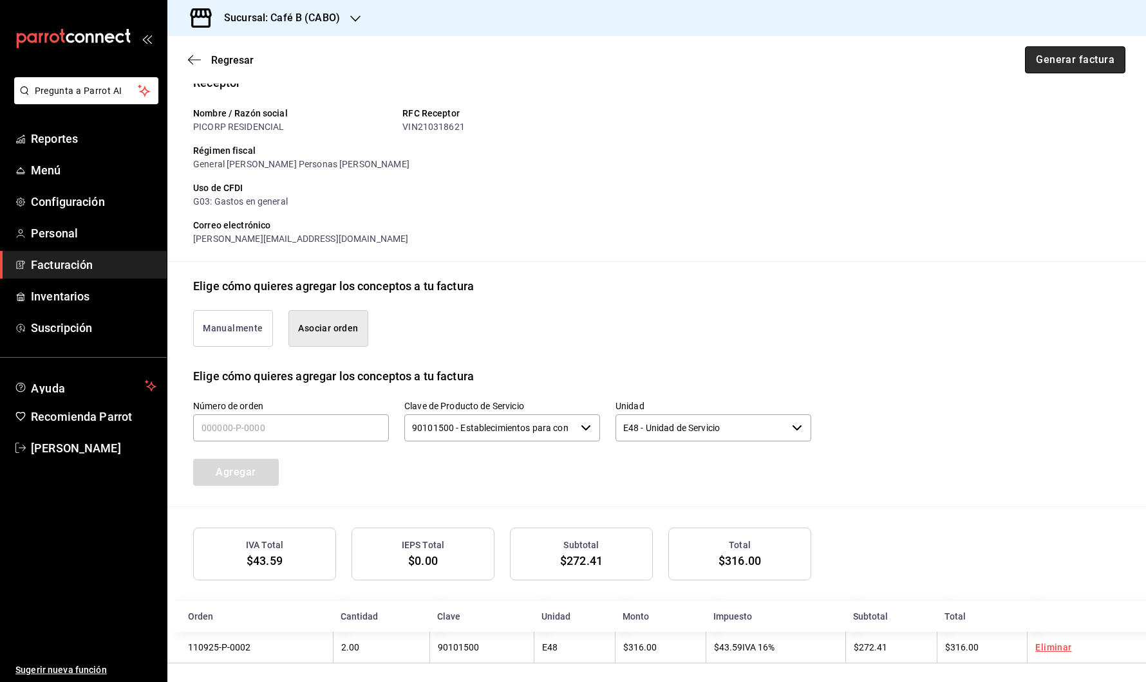
click at [1052, 53] on button "Generar factura" at bounding box center [1075, 59] width 100 height 27
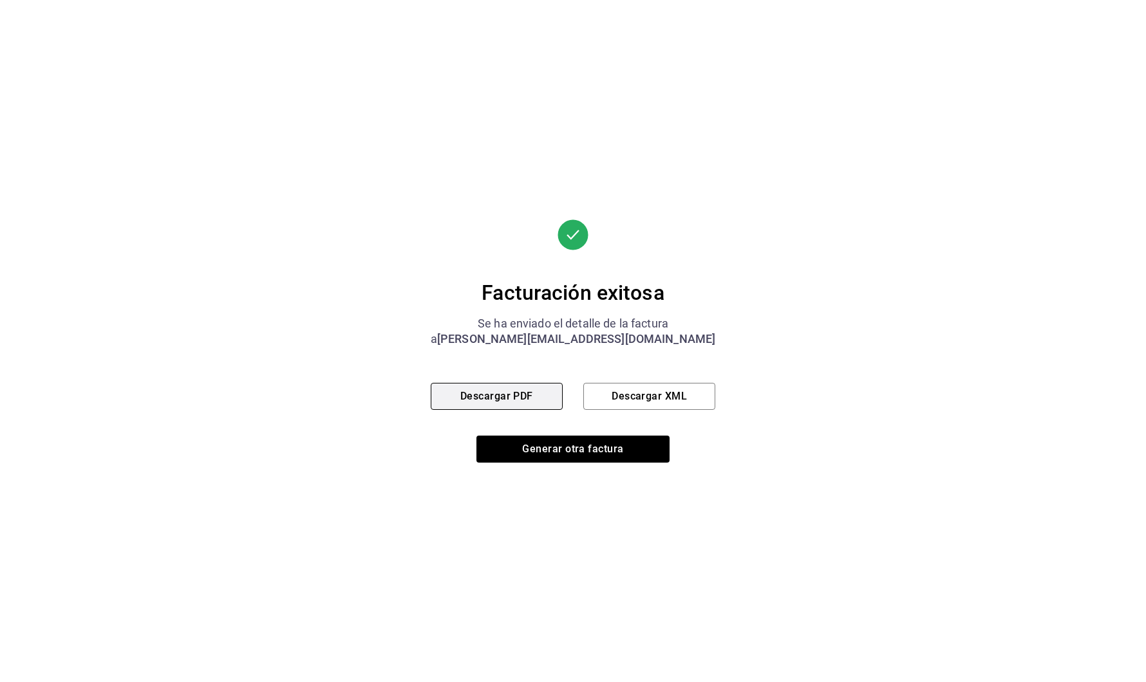
click at [520, 392] on button "Descargar PDF" at bounding box center [497, 396] width 132 height 27
click at [658, 391] on button "Descargar XML" at bounding box center [649, 396] width 132 height 27
